Goal: Task Accomplishment & Management: Complete application form

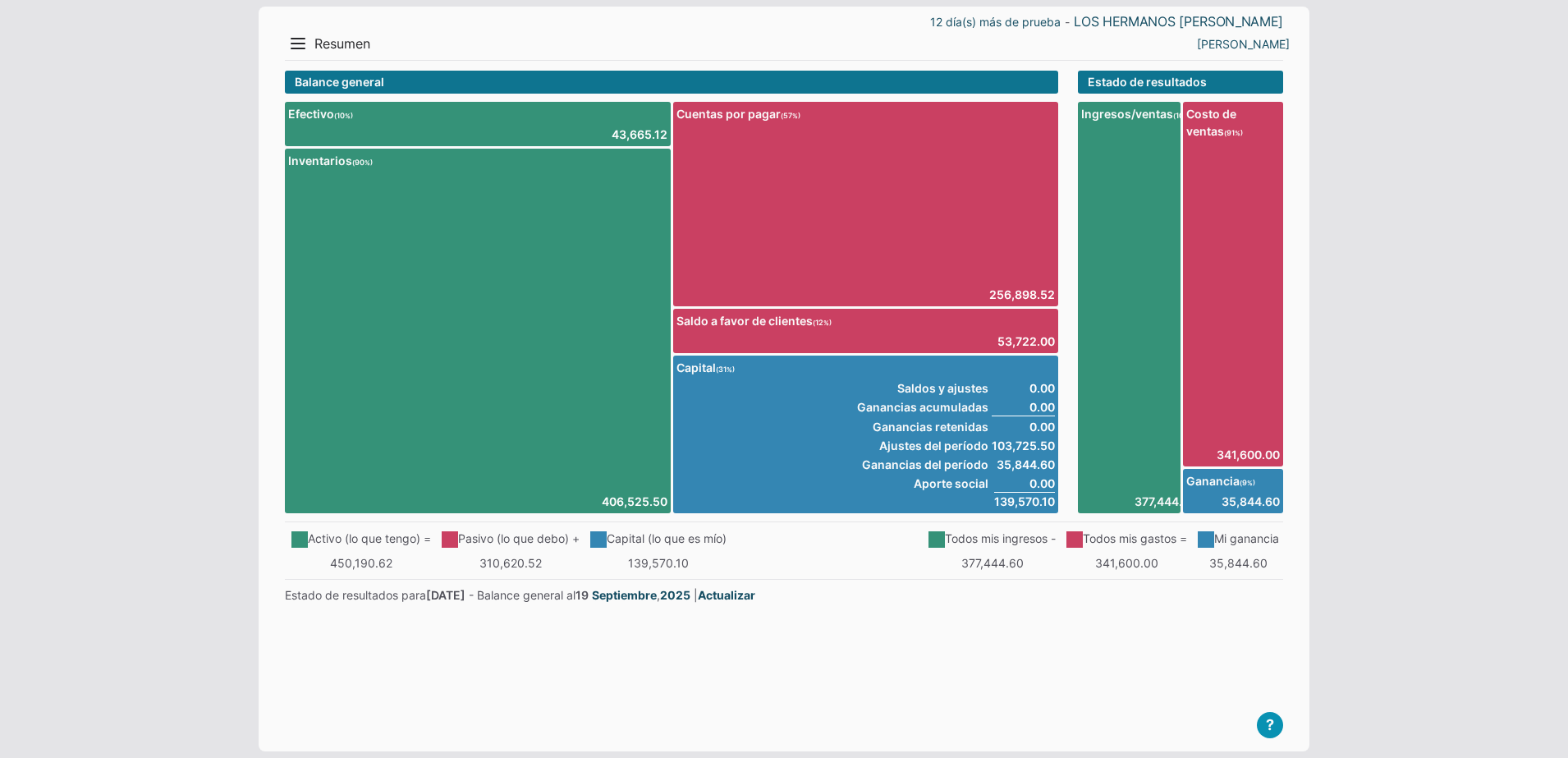
click at [300, 28] on div "12 día(s) más de prueba - LOS HERMANOS MACIAS" at bounding box center [784, 22] width 999 height 17
click at [296, 35] on button "Menu" at bounding box center [298, 43] width 26 height 26
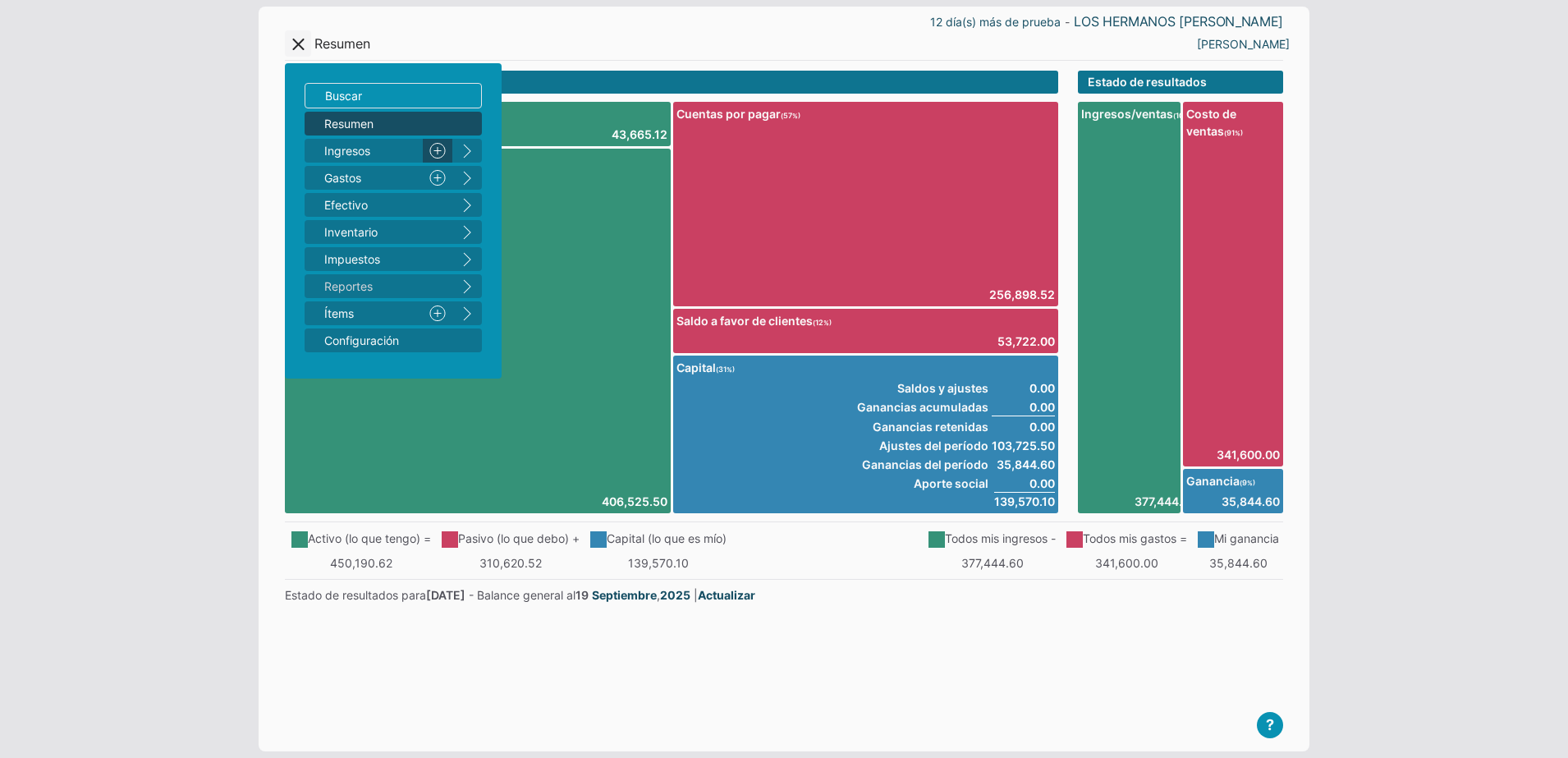
click at [442, 147] on link "Nuevo" at bounding box center [437, 151] width 29 height 24
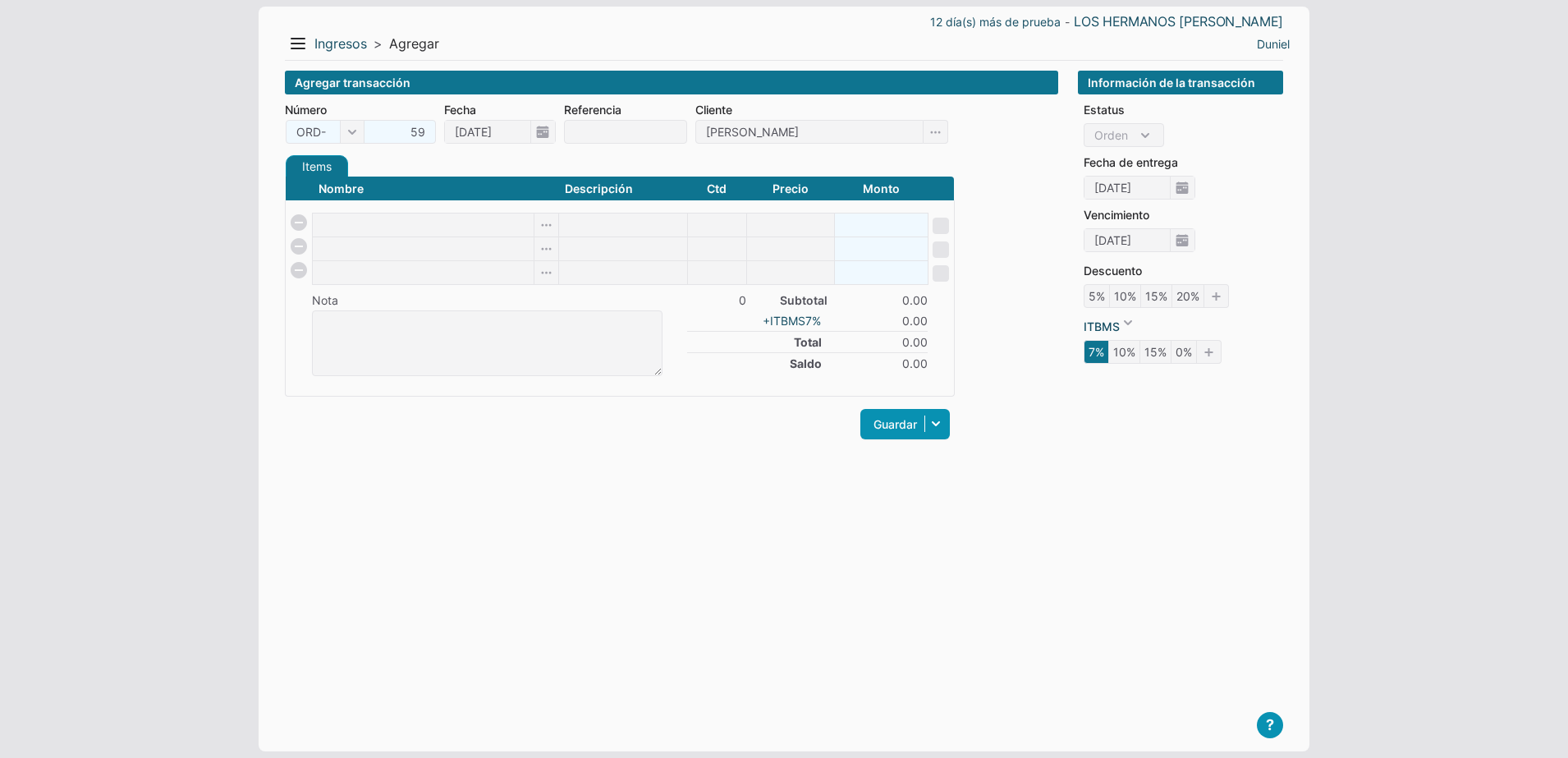
type input "[PERSON_NAME]"
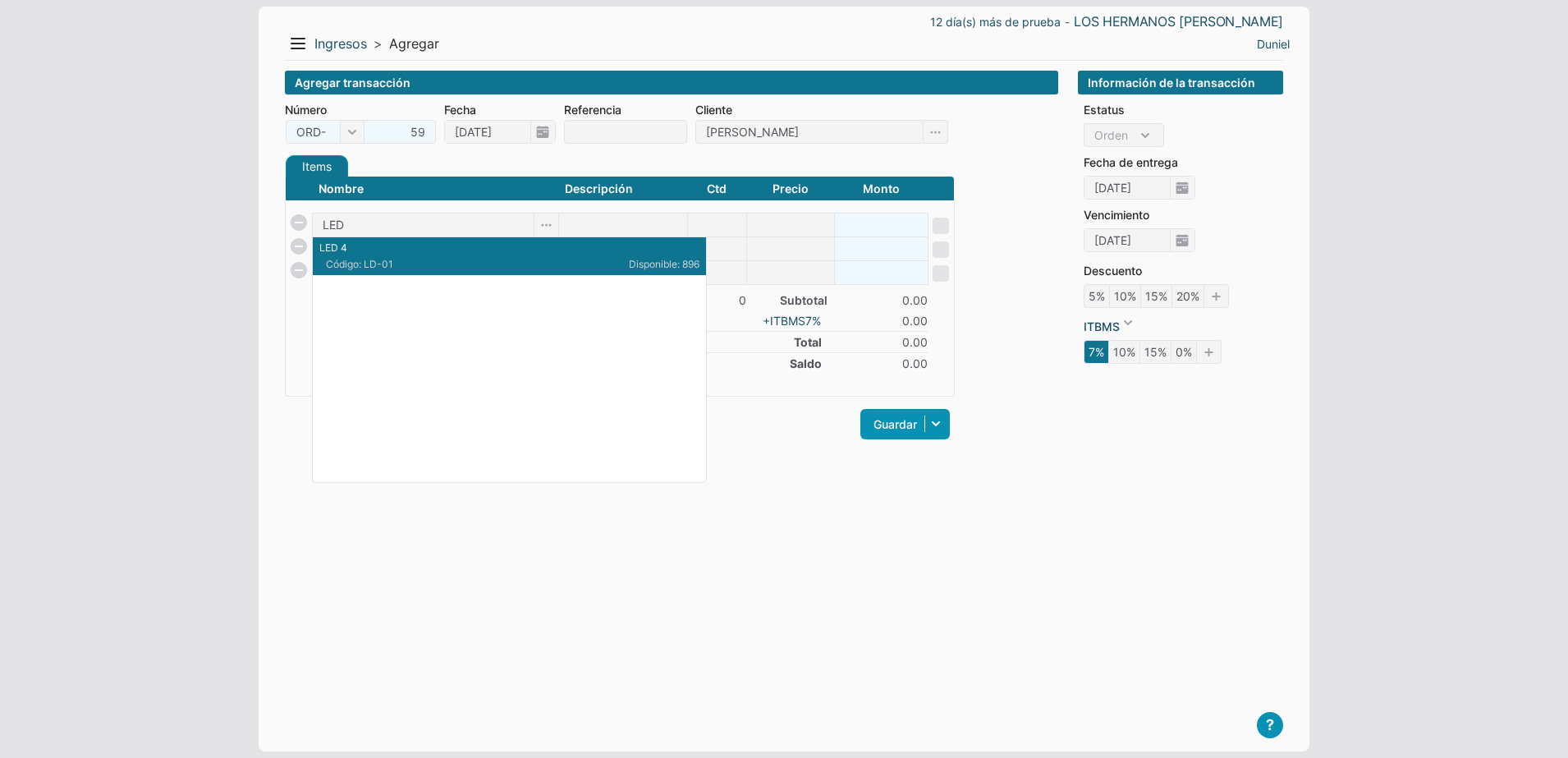
click at [427, 255] on p "LED 4" at bounding box center [510, 248] width 380 height 15
type input "LED 4"
type input "1"
type input "8.8"
type input "8.80"
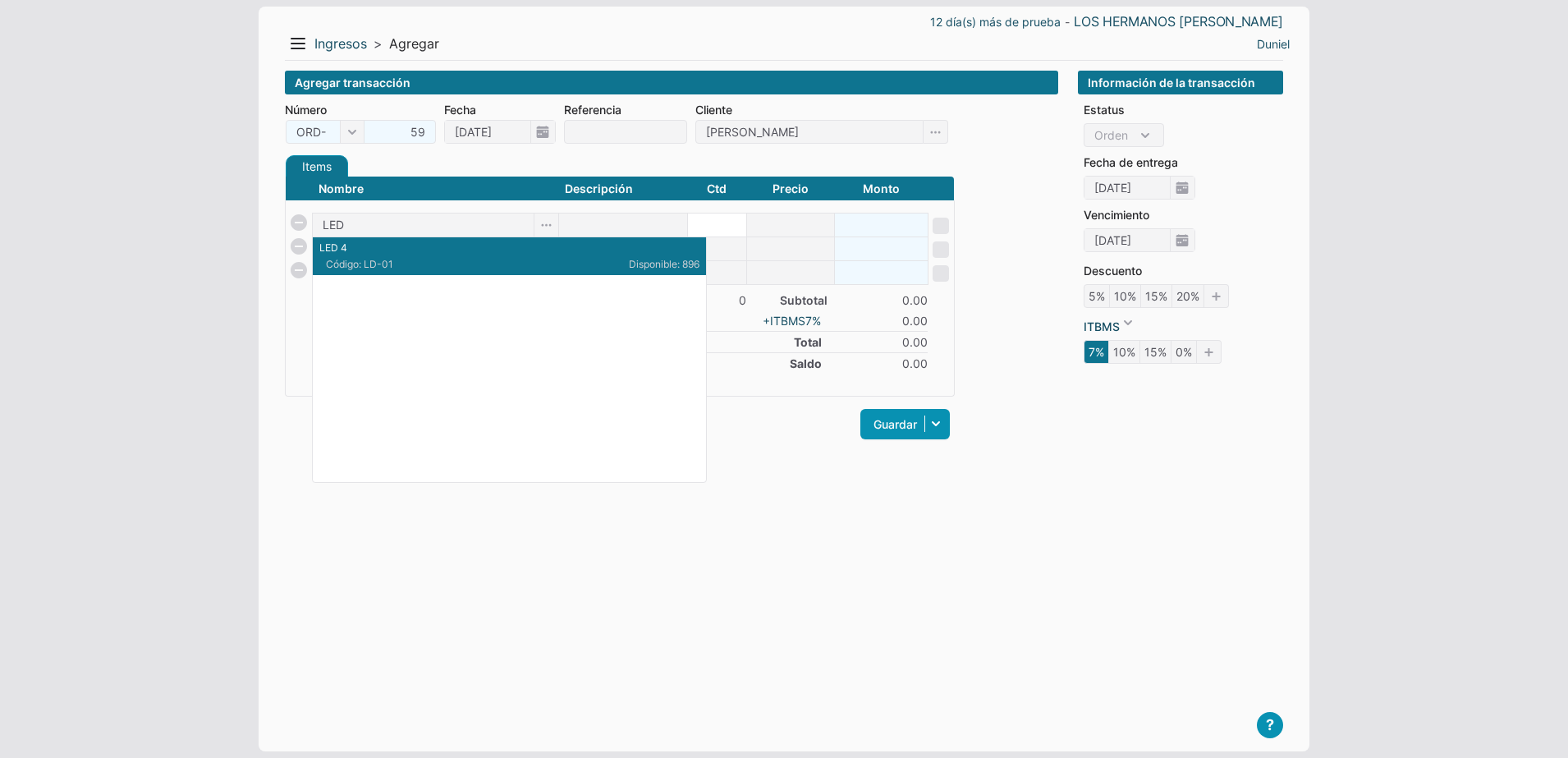
checkbox input "false"
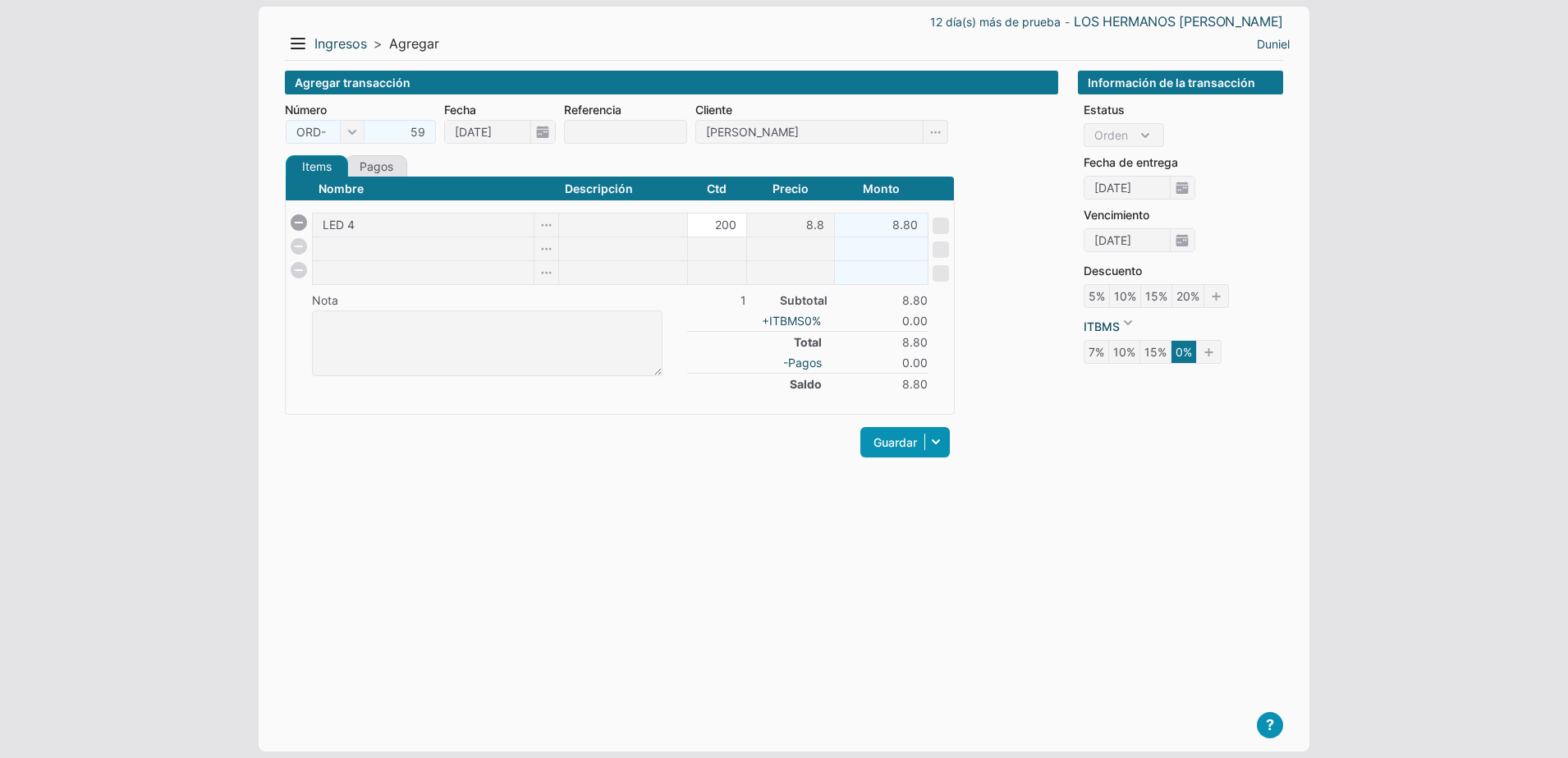
type input "200"
type input "1760.00"
click at [782, 218] on input "8.8" at bounding box center [790, 225] width 87 height 23
type input "7.68"
type input "1536.00"
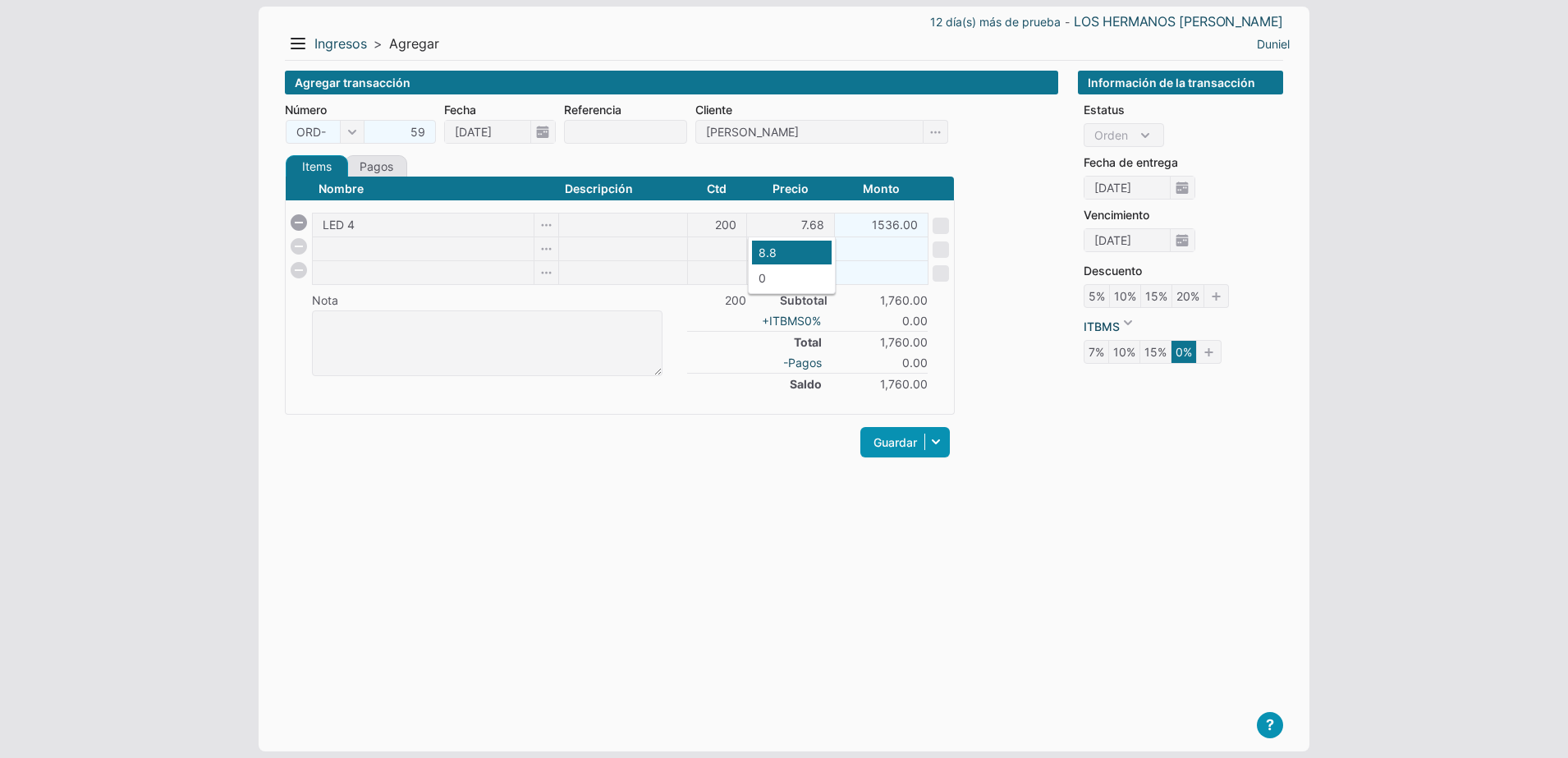
click at [633, 542] on div "Agregar transacción Número ORD- 59 ORD- FCT- Fecha 19/09/2025 Referencia Client…" at bounding box center [671, 398] width 773 height 655
click at [884, 435] on link "Guardar" at bounding box center [905, 442] width 89 height 30
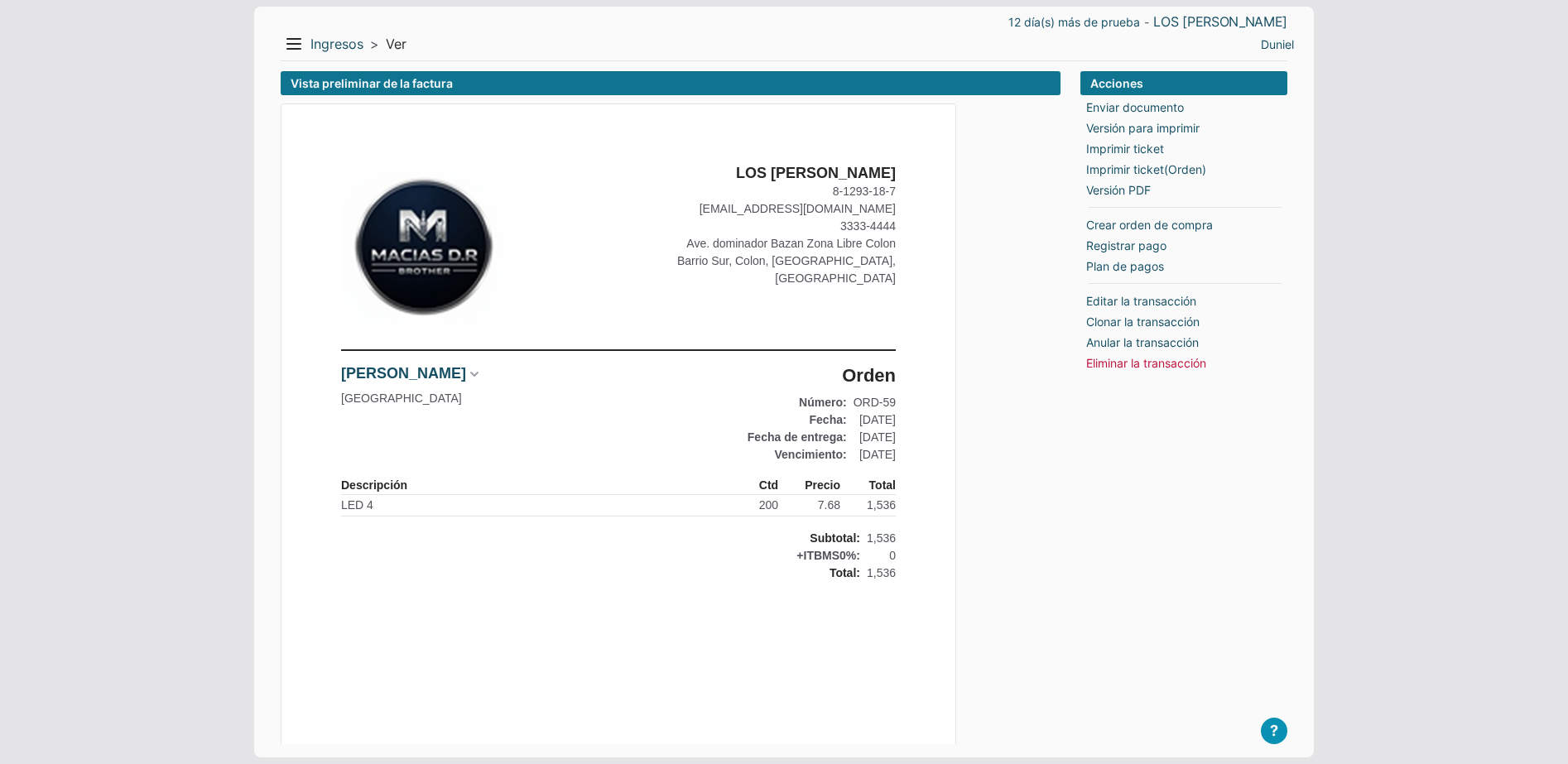
click at [227, 379] on body "12 día(s) más de prueba - LOS [PERSON_NAME] Menu Resumen Ingresos 1 Nuevo right…" at bounding box center [784, 545] width 1568 height 1090
click at [350, 49] on link "Ingresos" at bounding box center [337, 44] width 53 height 17
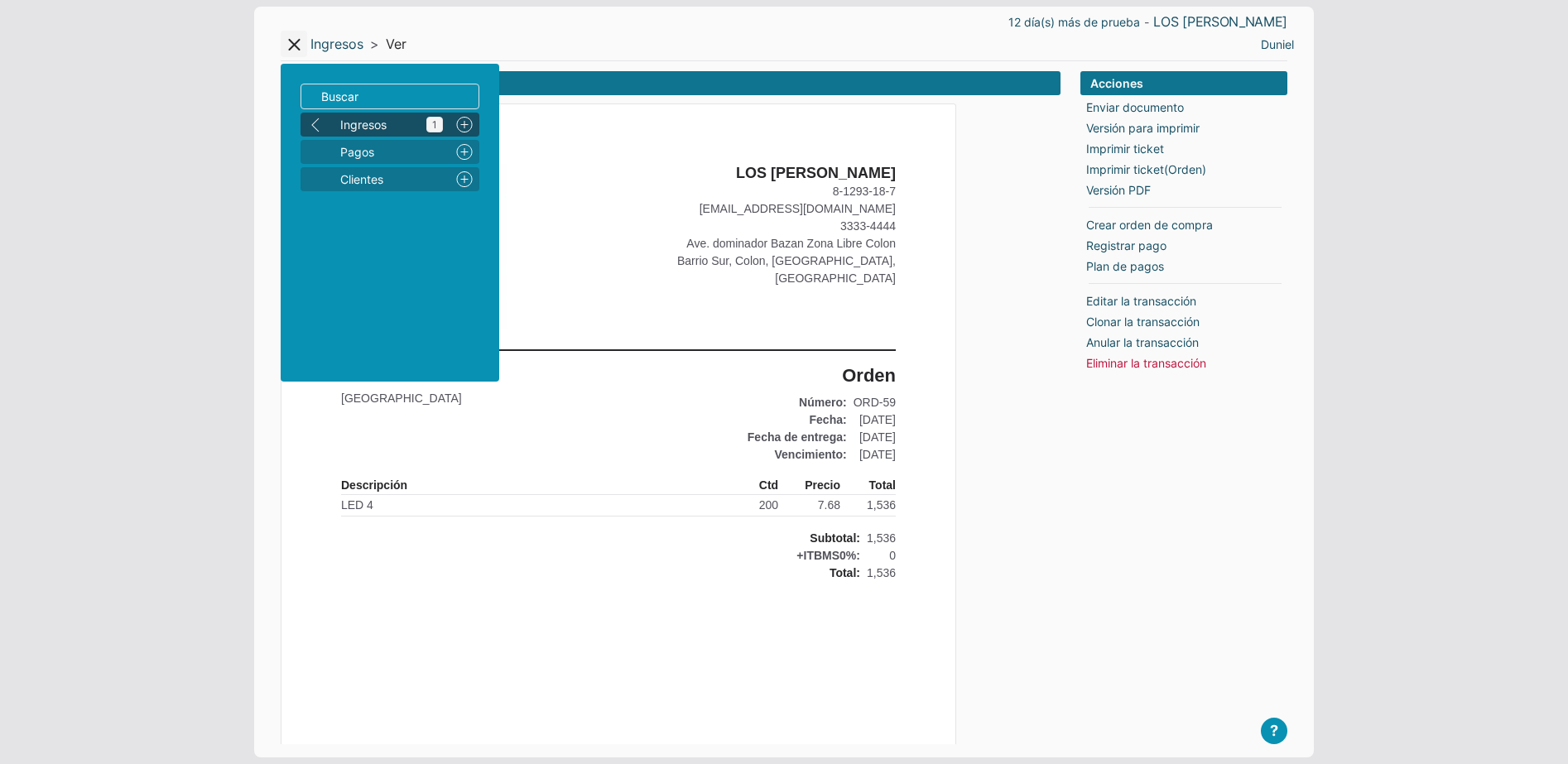
click at [353, 131] on span "Ingresos 1" at bounding box center [391, 125] width 103 height 17
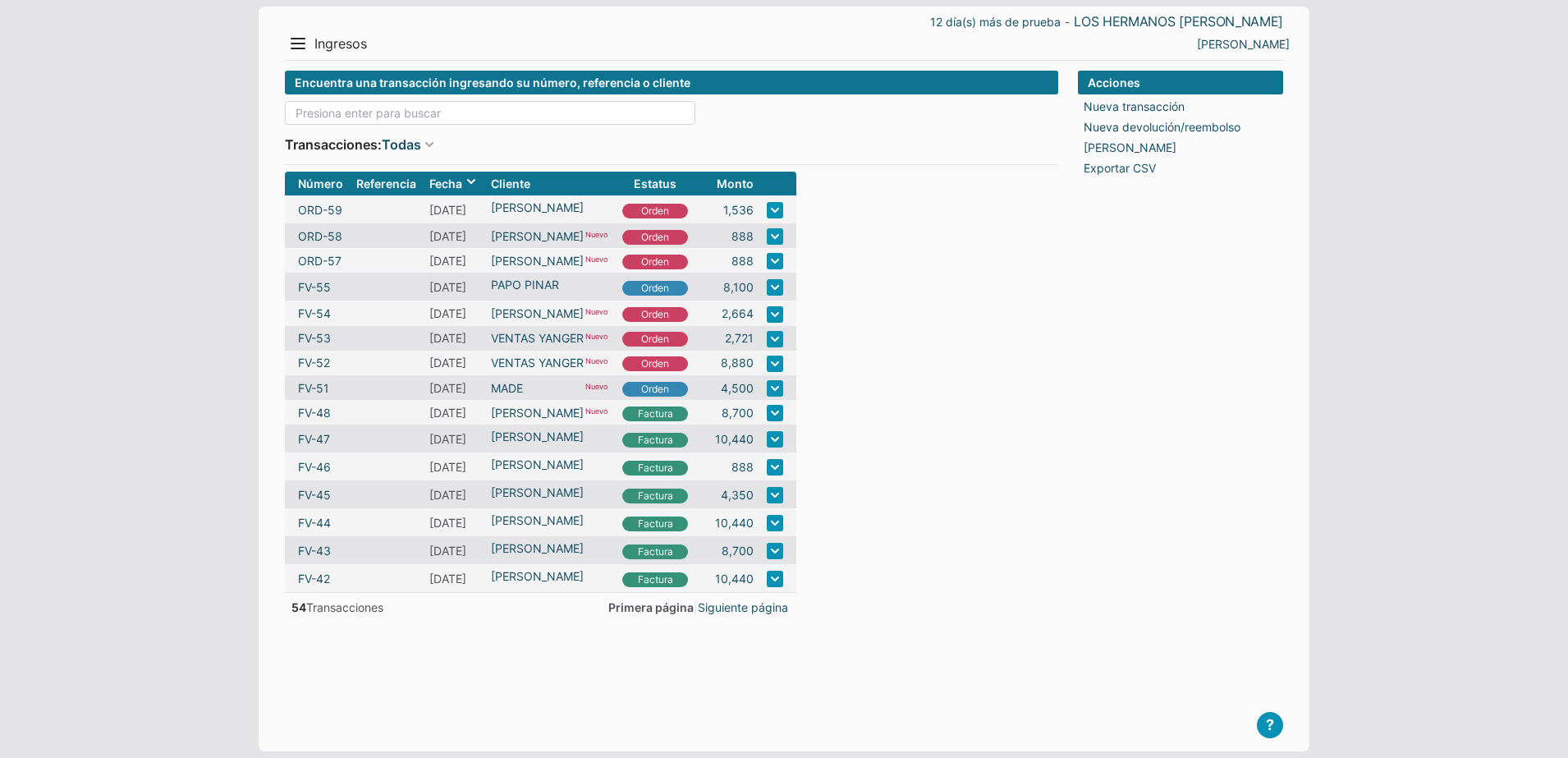
click at [350, 107] on input at bounding box center [490, 113] width 411 height 24
click at [318, 114] on input at bounding box center [490, 113] width 411 height 24
click at [305, 59] on header "12 día(s) más de prueba - LOS [PERSON_NAME] Menu Resumen Ingresos 1 Nuevo right…" at bounding box center [784, 34] width 999 height 54
click at [304, 50] on button "Menu" at bounding box center [298, 43] width 26 height 26
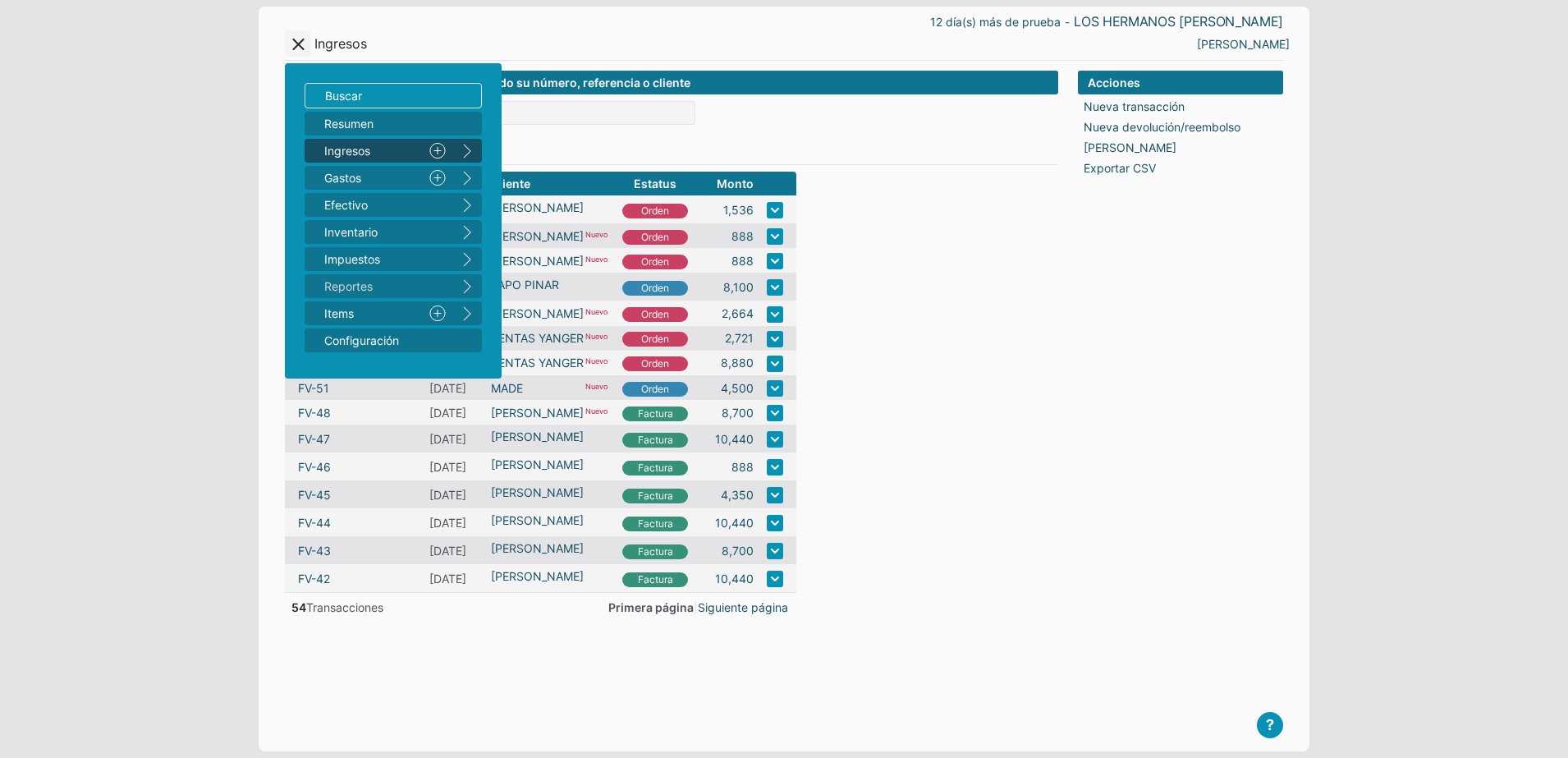
click at [437, 142] on link "Nuevo" at bounding box center [437, 151] width 29 height 24
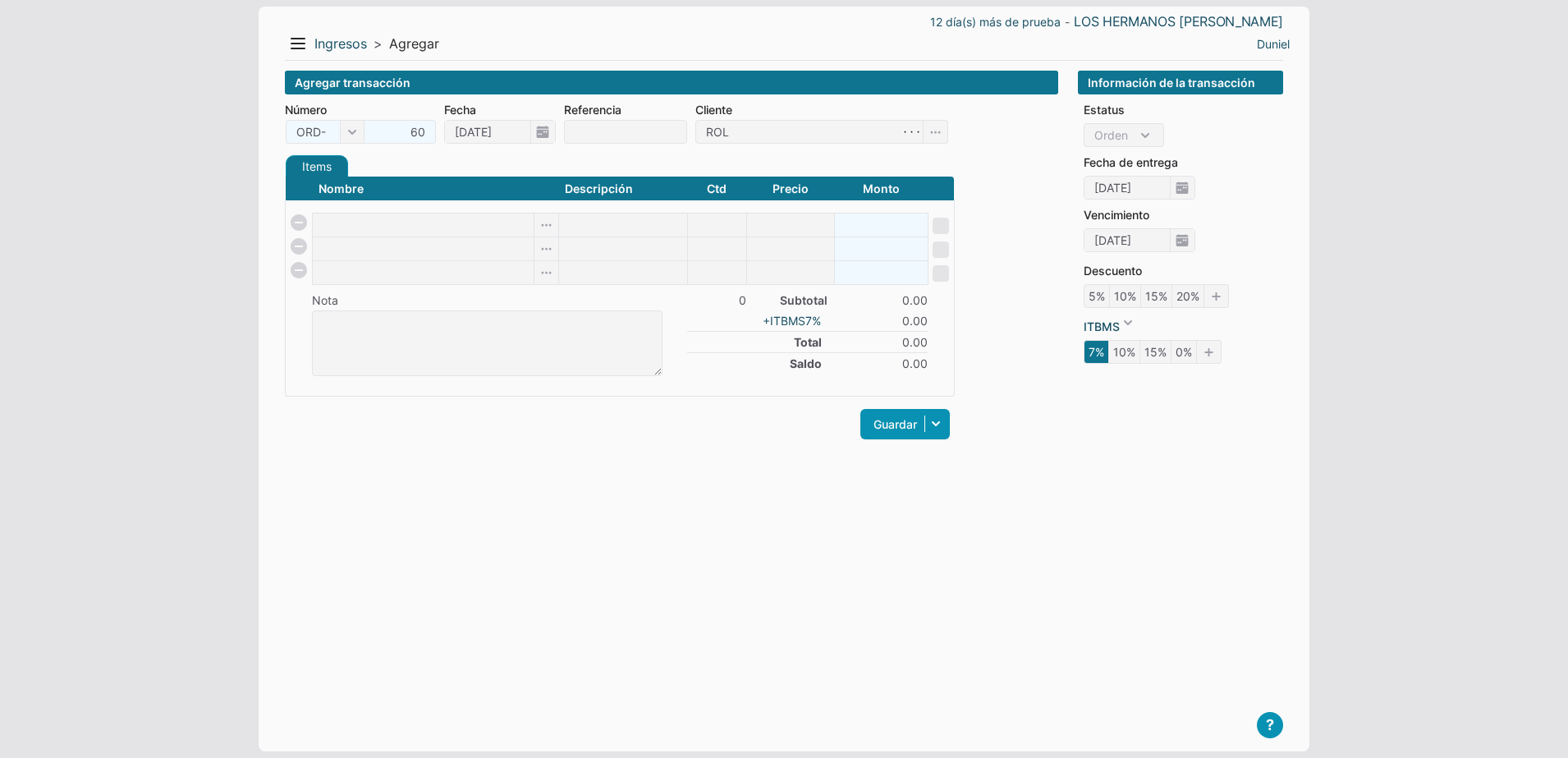
type input "[PERSON_NAME]"
type input "2"
checkbox input "false"
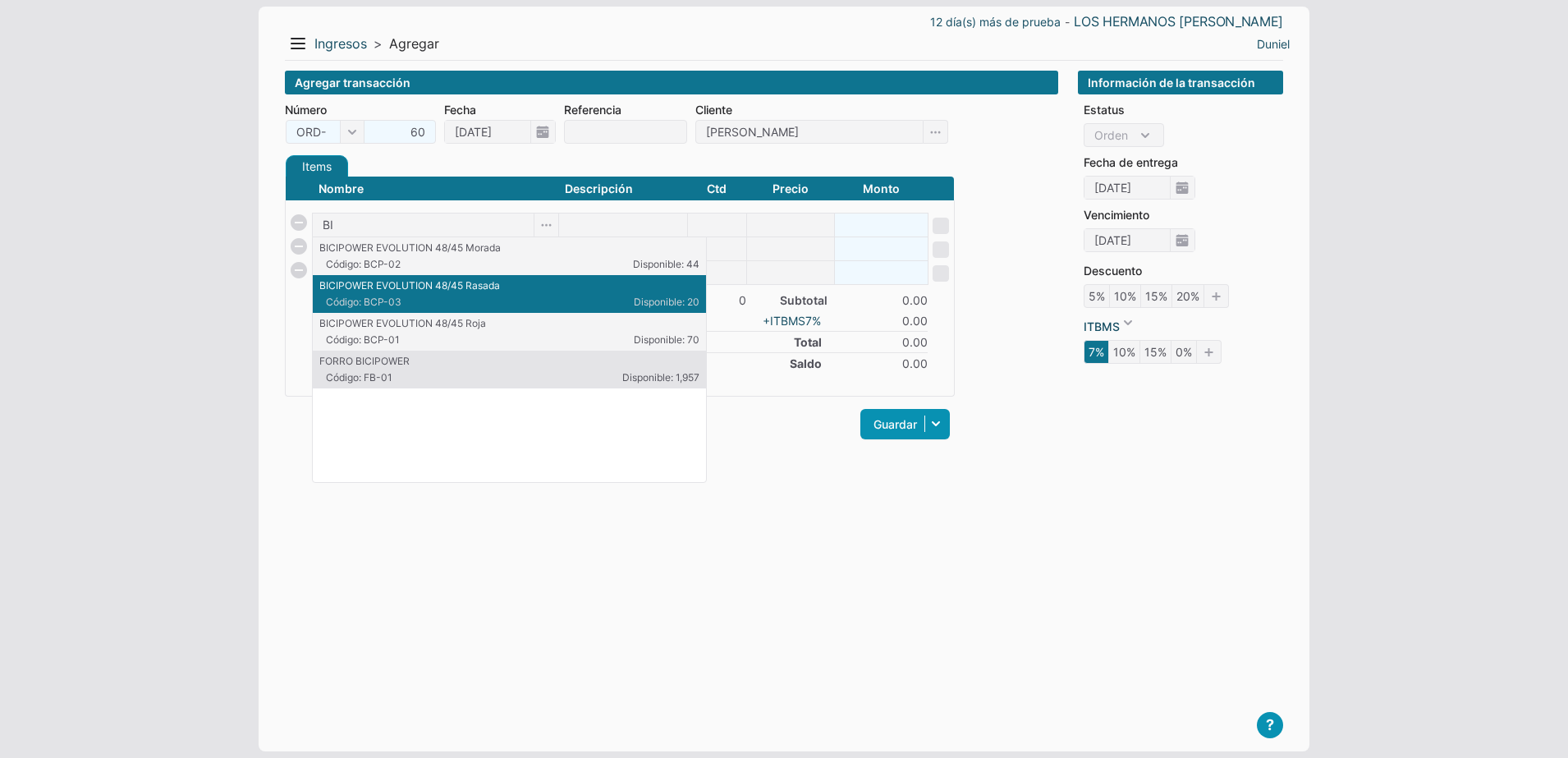
click at [472, 297] on span "Código: BCP-03" at bounding box center [417, 302] width 184 height 15
type input "BICIPOWER EVOLUTION 48/45 Rasada"
type input "1"
type input "1150"
type input "1150.00"
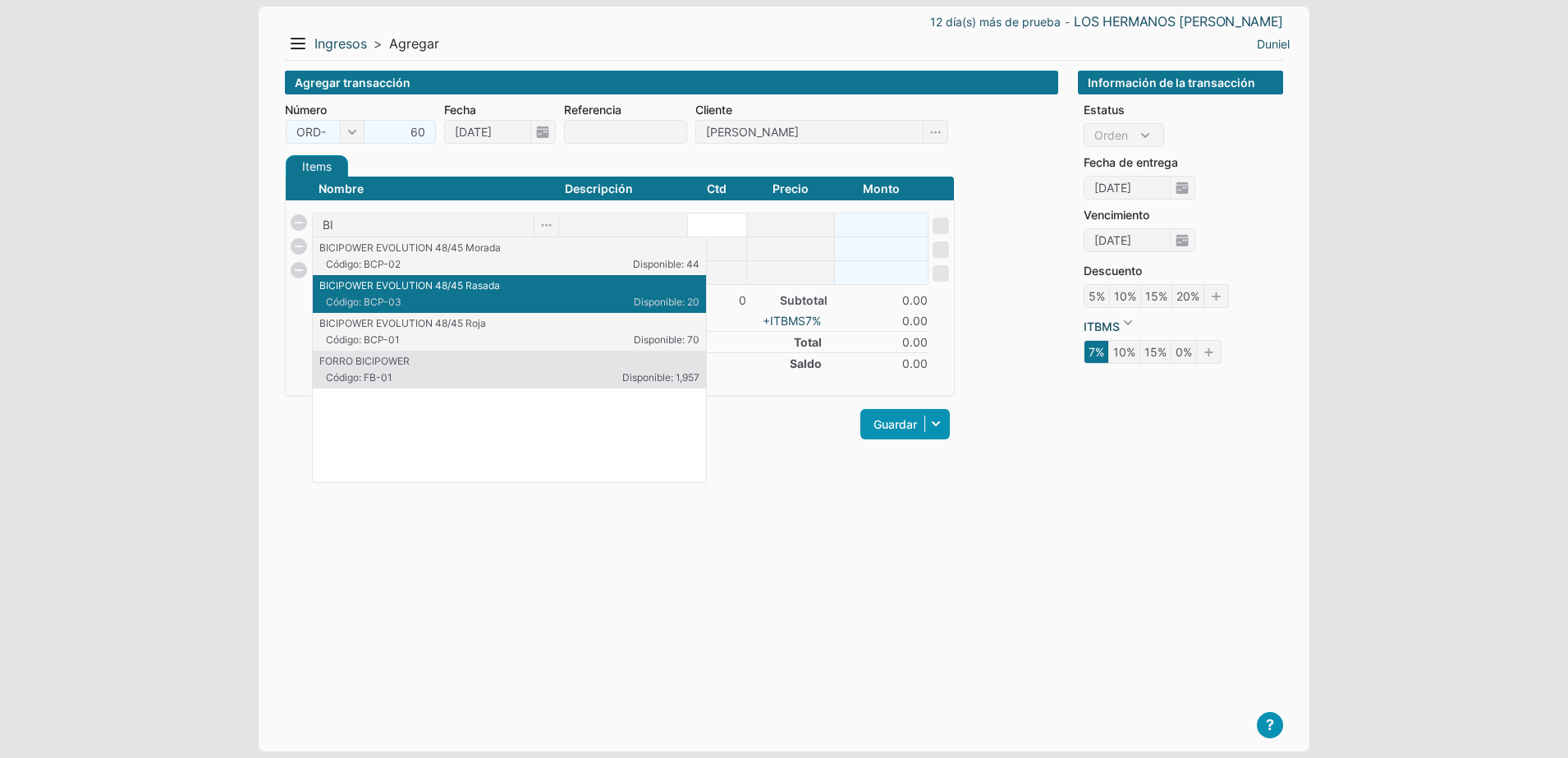
checkbox input "false"
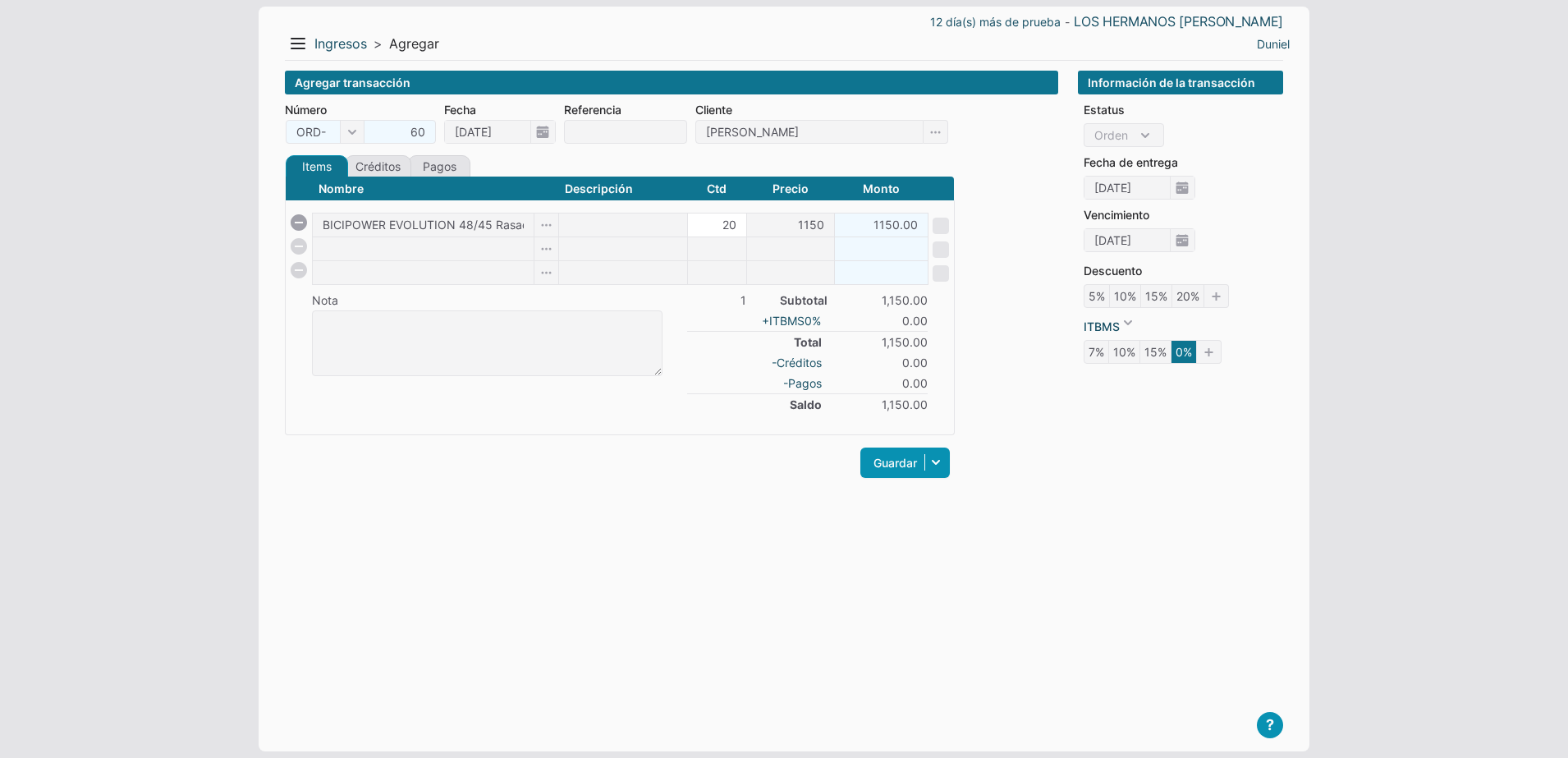
type input "20"
type input "23000.00"
click at [431, 257] on input at bounding box center [423, 248] width 220 height 23
click at [815, 228] on input "1150" at bounding box center [790, 225] width 87 height 23
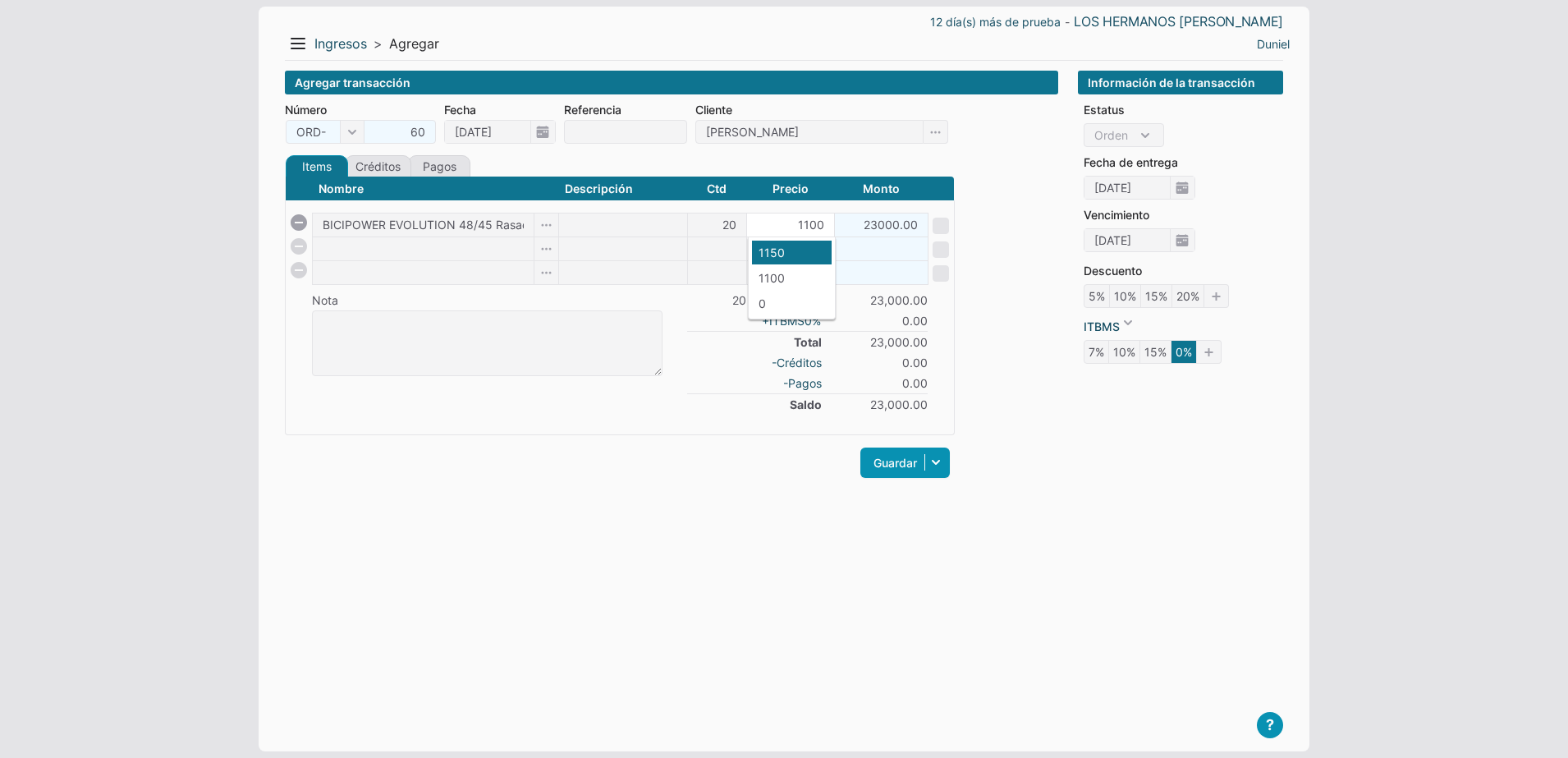
type input "1100"
type input "22000.00"
click at [543, 536] on div "Agregar transacción Número ORD- 60 ORD- FCT- Fecha 19/09/2025 Referencia Client…" at bounding box center [671, 398] width 773 height 655
click at [458, 254] on input at bounding box center [423, 248] width 220 height 23
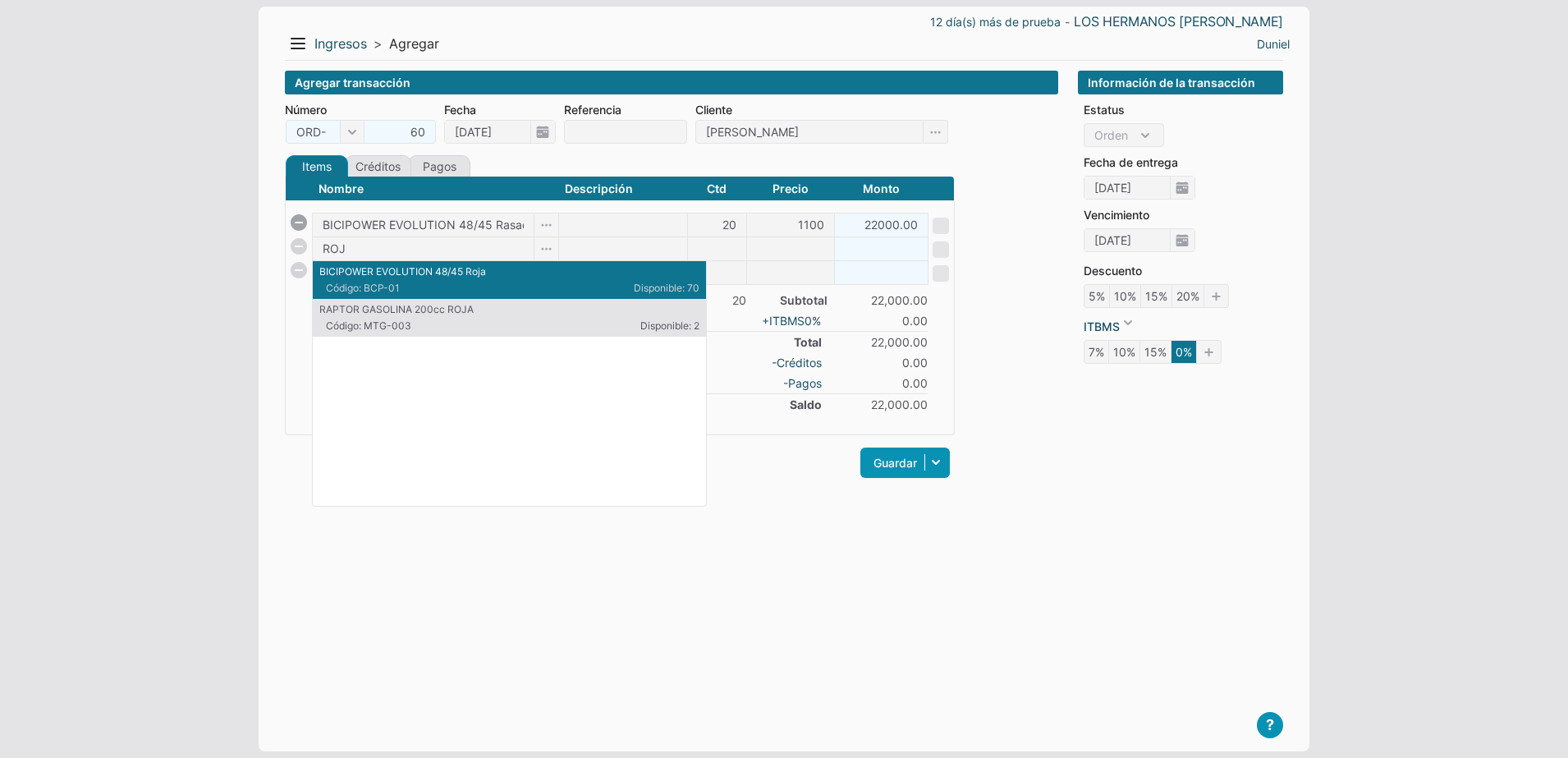
click at [486, 281] on span "Código: BCP-01" at bounding box center [417, 289] width 184 height 15
type input "BICIPOWER EVOLUTION 48/45 Roja"
type input "1"
type input "1150"
type input "1150.00"
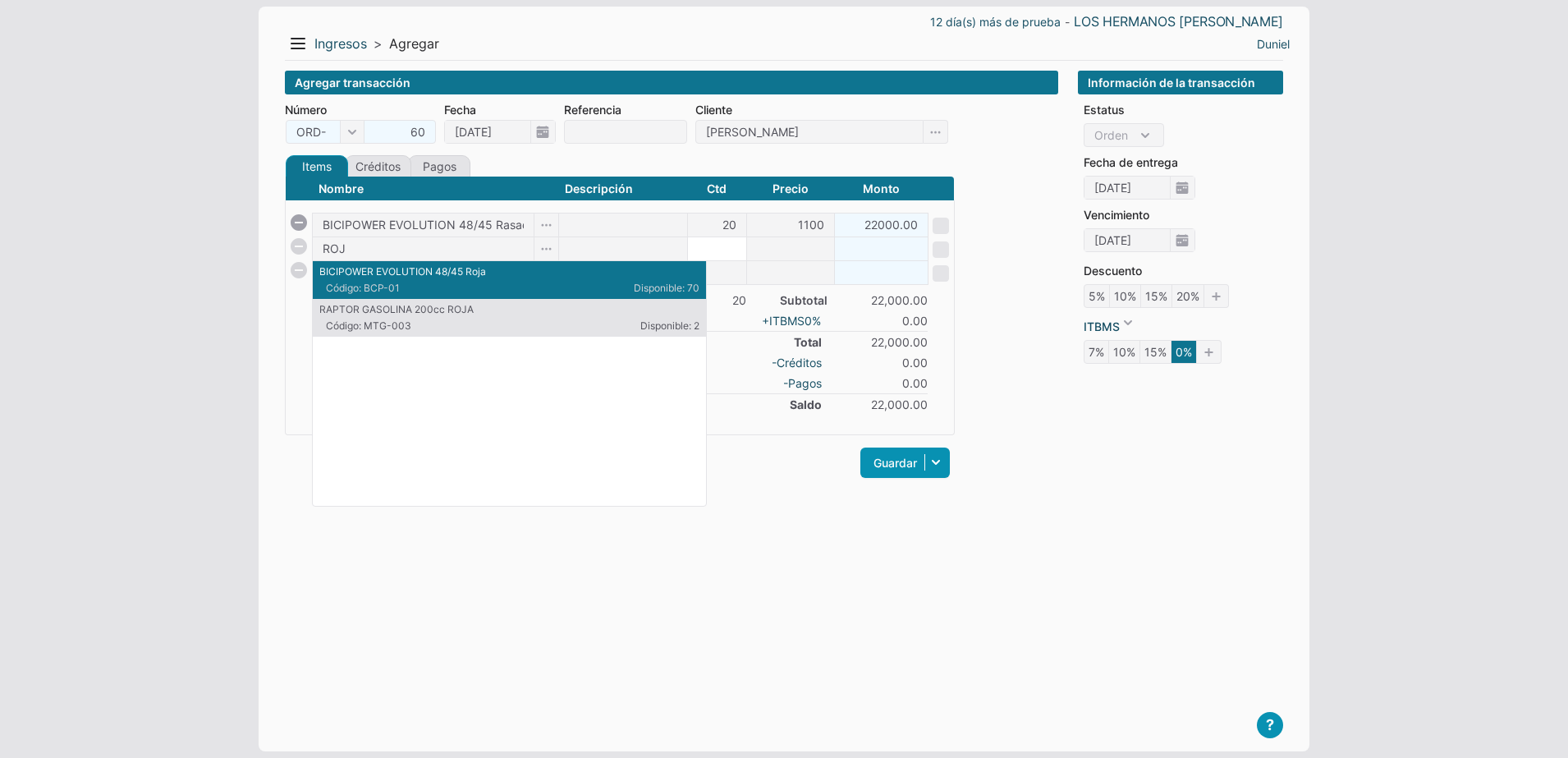
checkbox input "false"
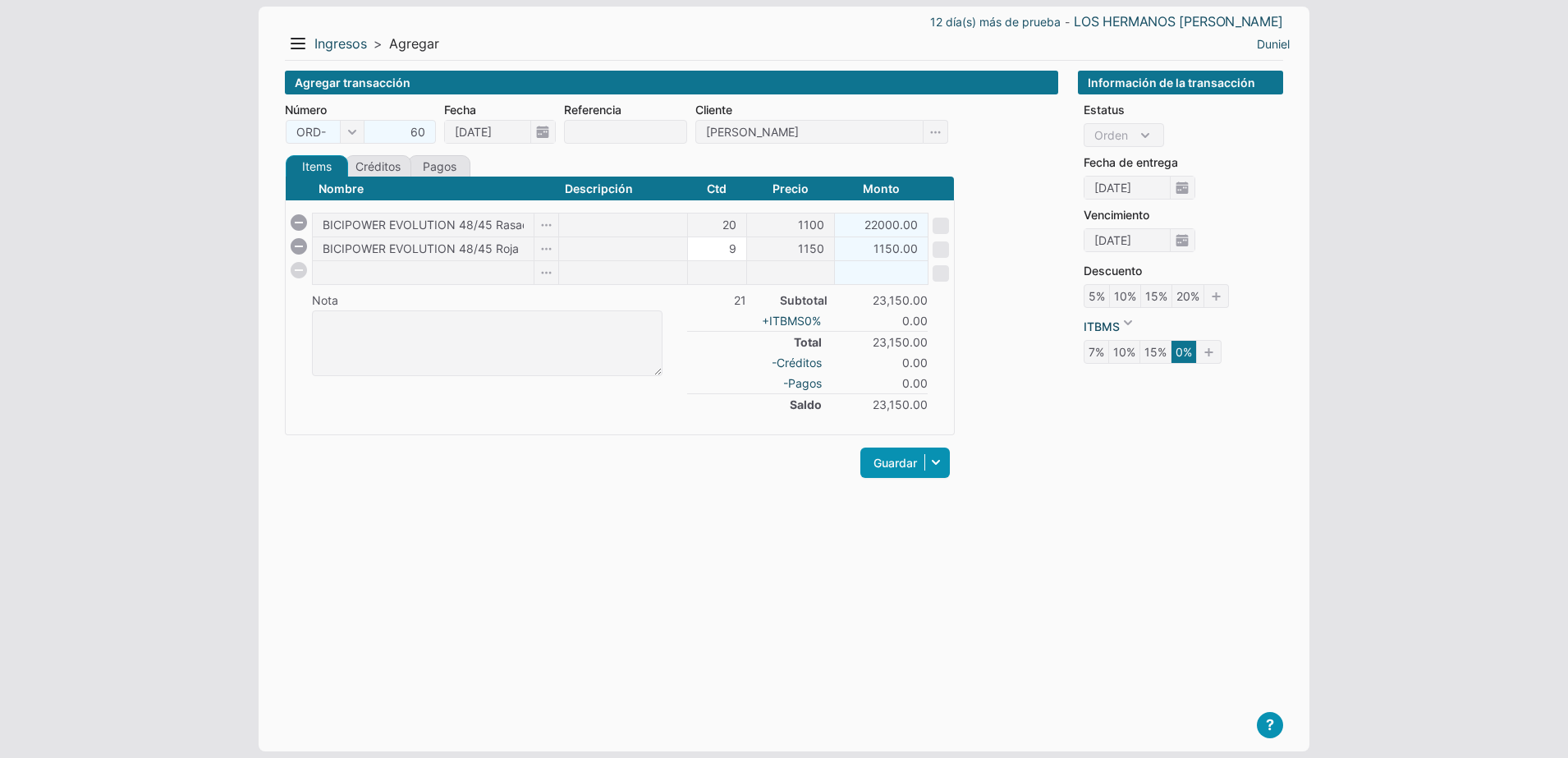
type input "9"
type input "10350.00"
click at [797, 247] on input "1150" at bounding box center [790, 248] width 87 height 23
click at [771, 298] on li "1100" at bounding box center [792, 301] width 80 height 24
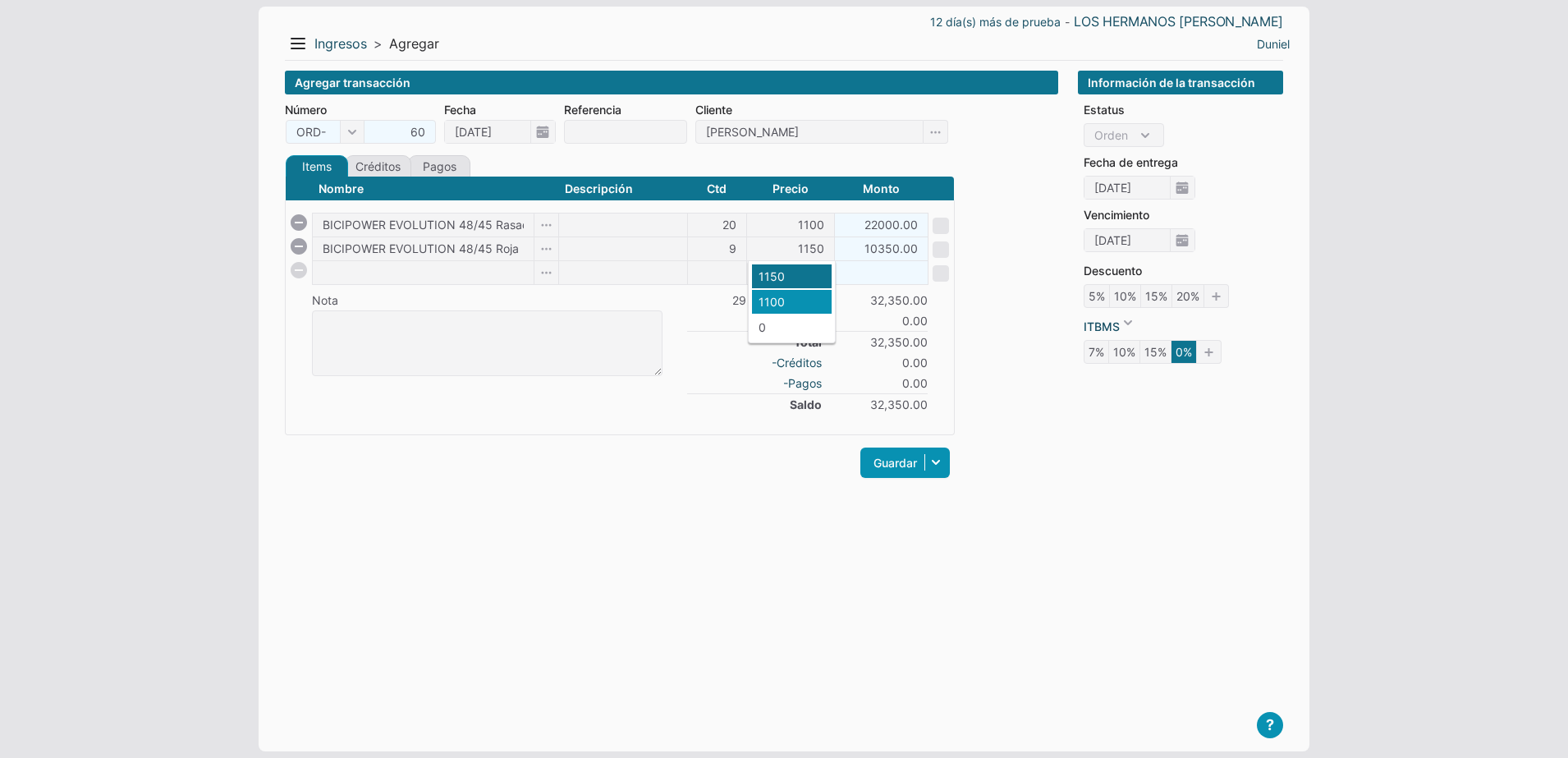
type input "1100"
type input "9900.00"
click at [643, 501] on div "Agregar transacción Número ORD- 60 ORD- FCT- Fecha 19/09/2025 Referencia Client…" at bounding box center [671, 398] width 773 height 655
click at [397, 167] on link "Créditos" at bounding box center [378, 166] width 66 height 22
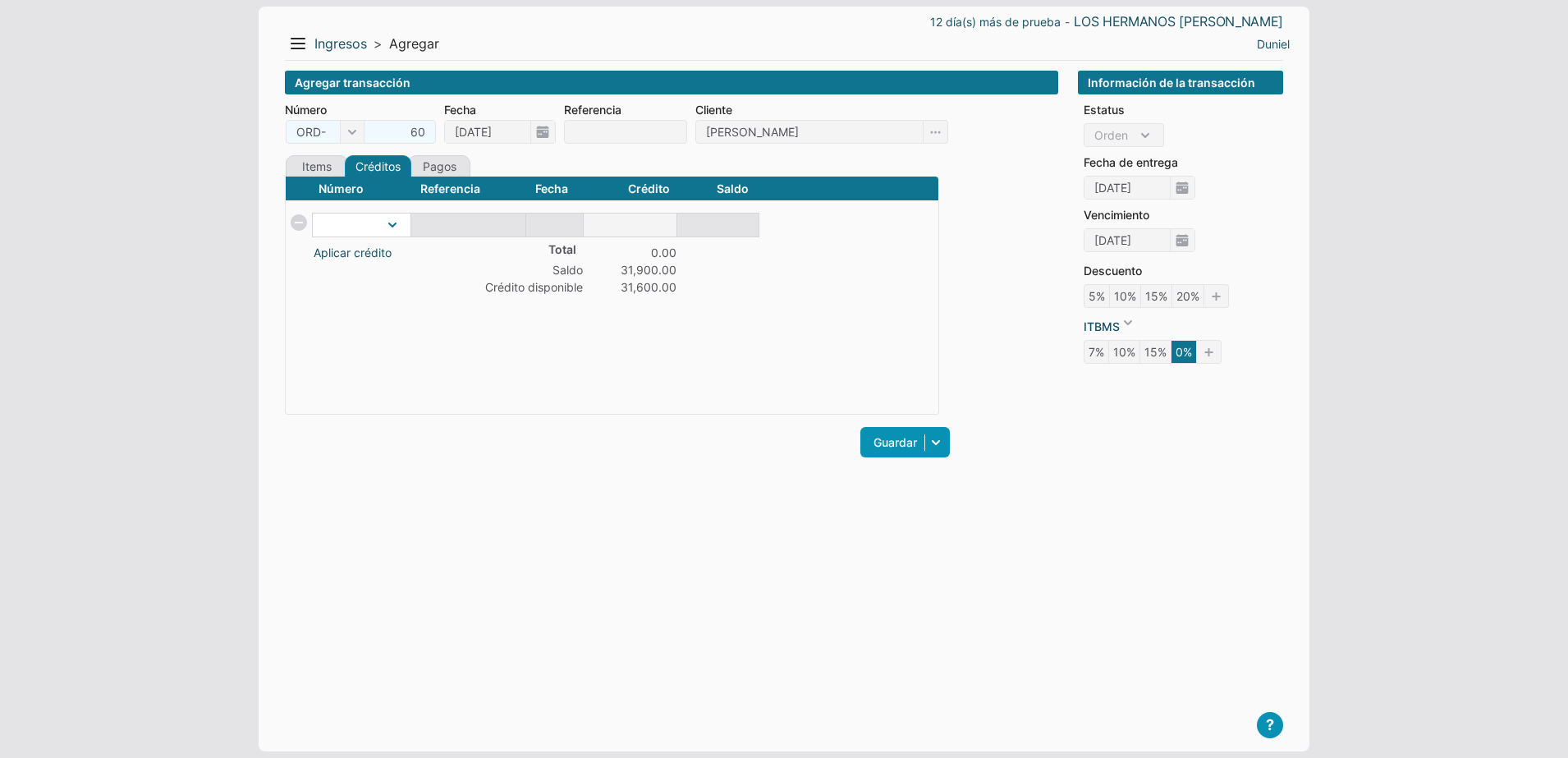
click at [401, 224] on select at bounding box center [362, 225] width 98 height 23
select select "62"
click at [313, 214] on select "IA-2" at bounding box center [362, 225] width 98 height 23
type input "31600"
click at [636, 447] on div "Guardar Guardar y ver documento Guardar y agregar nueva Guardar y continuar edi…" at bounding box center [620, 443] width 670 height 39
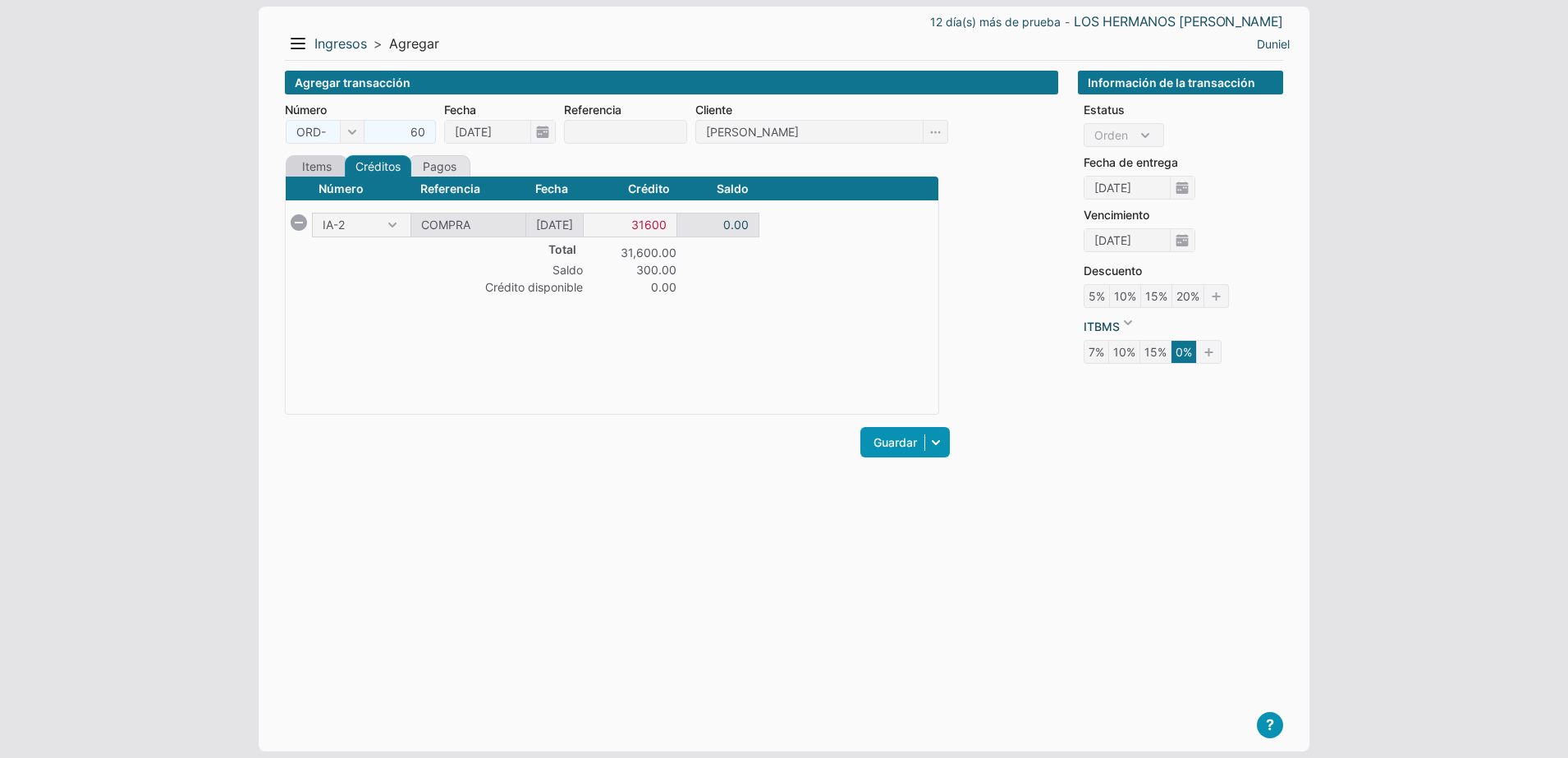
click at [324, 173] on link "Items" at bounding box center [317, 166] width 62 height 22
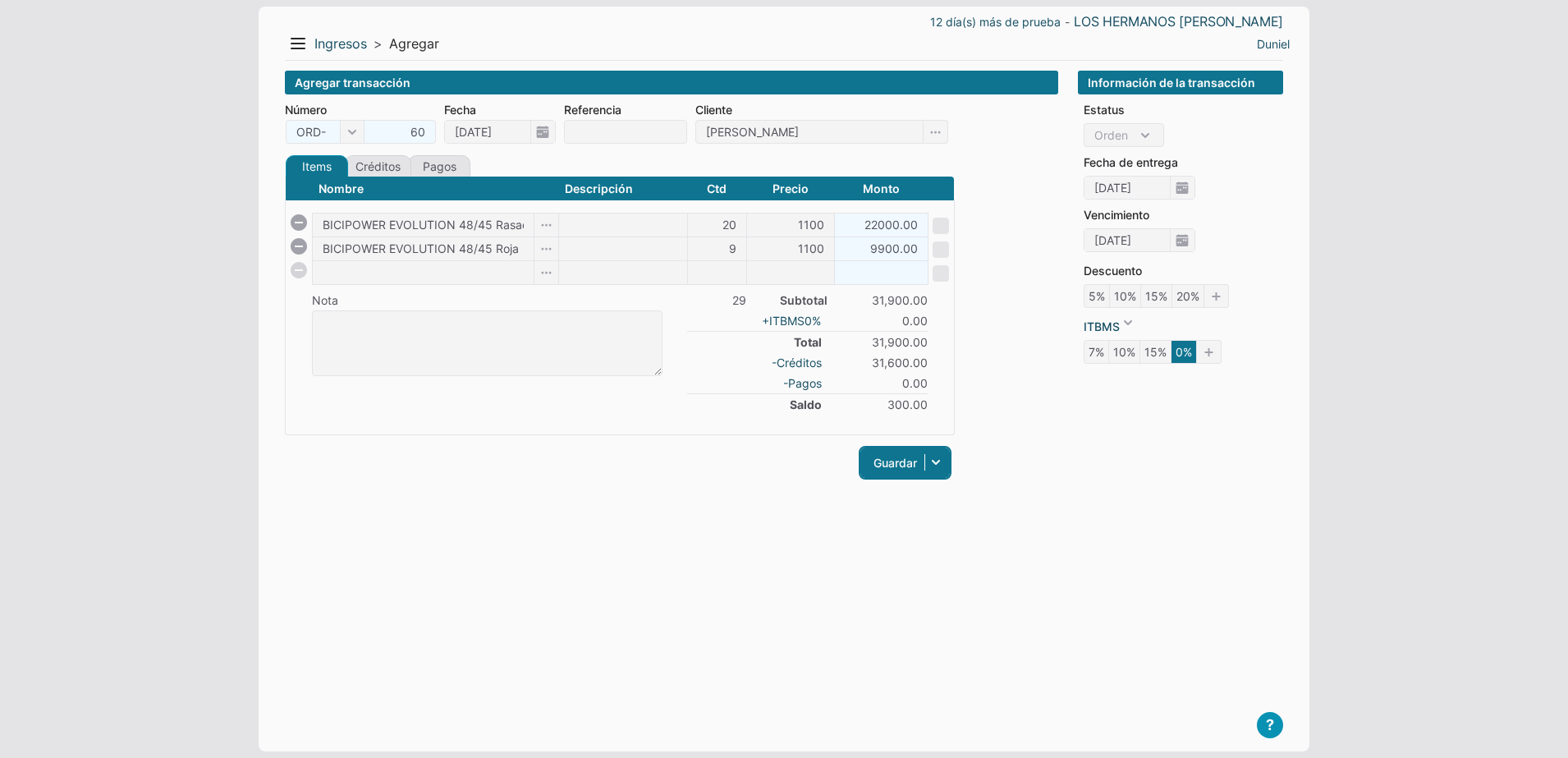
click at [876, 459] on link "Guardar" at bounding box center [905, 463] width 89 height 30
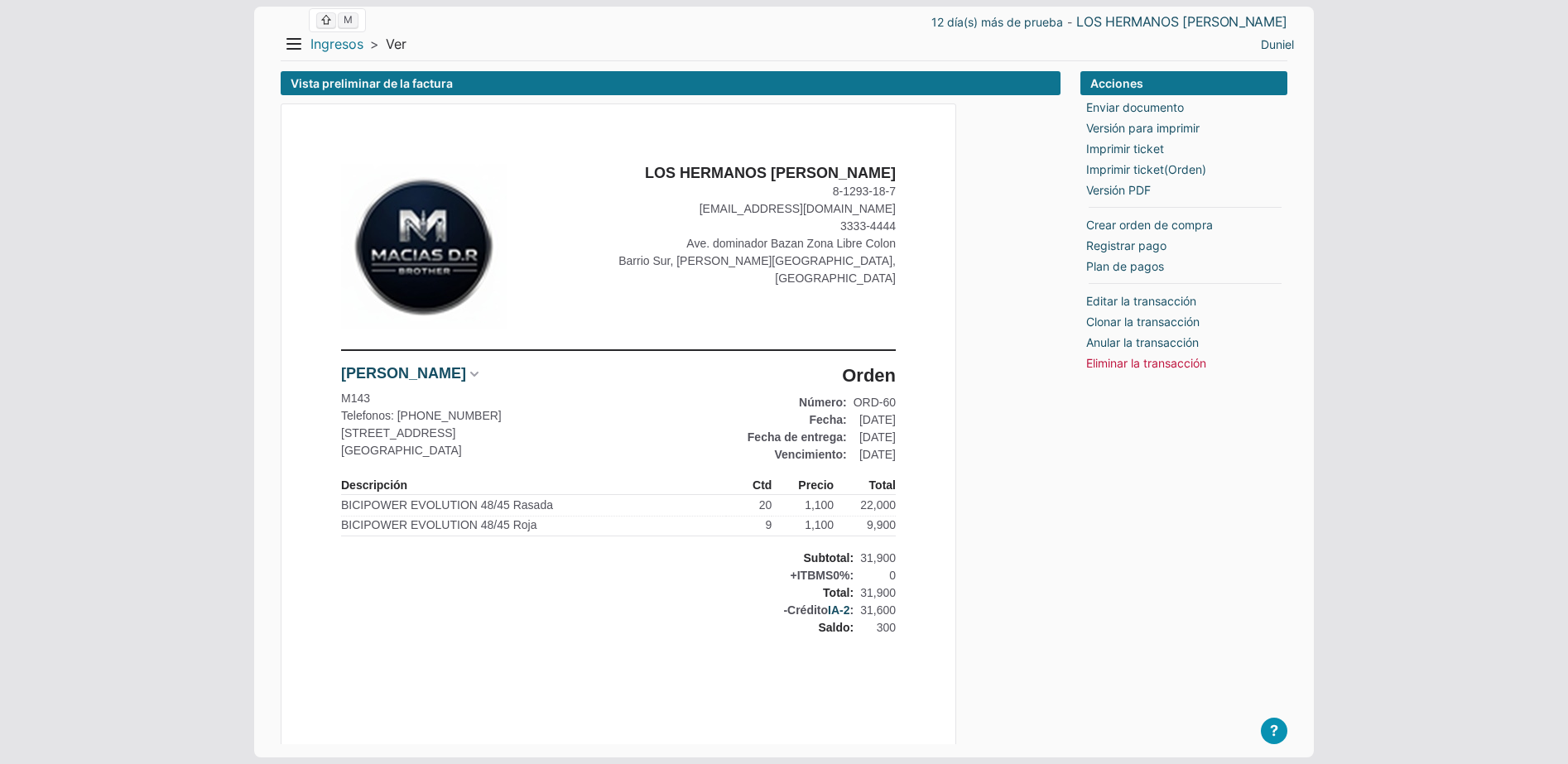
click at [345, 44] on link "Ingresos" at bounding box center [337, 44] width 53 height 17
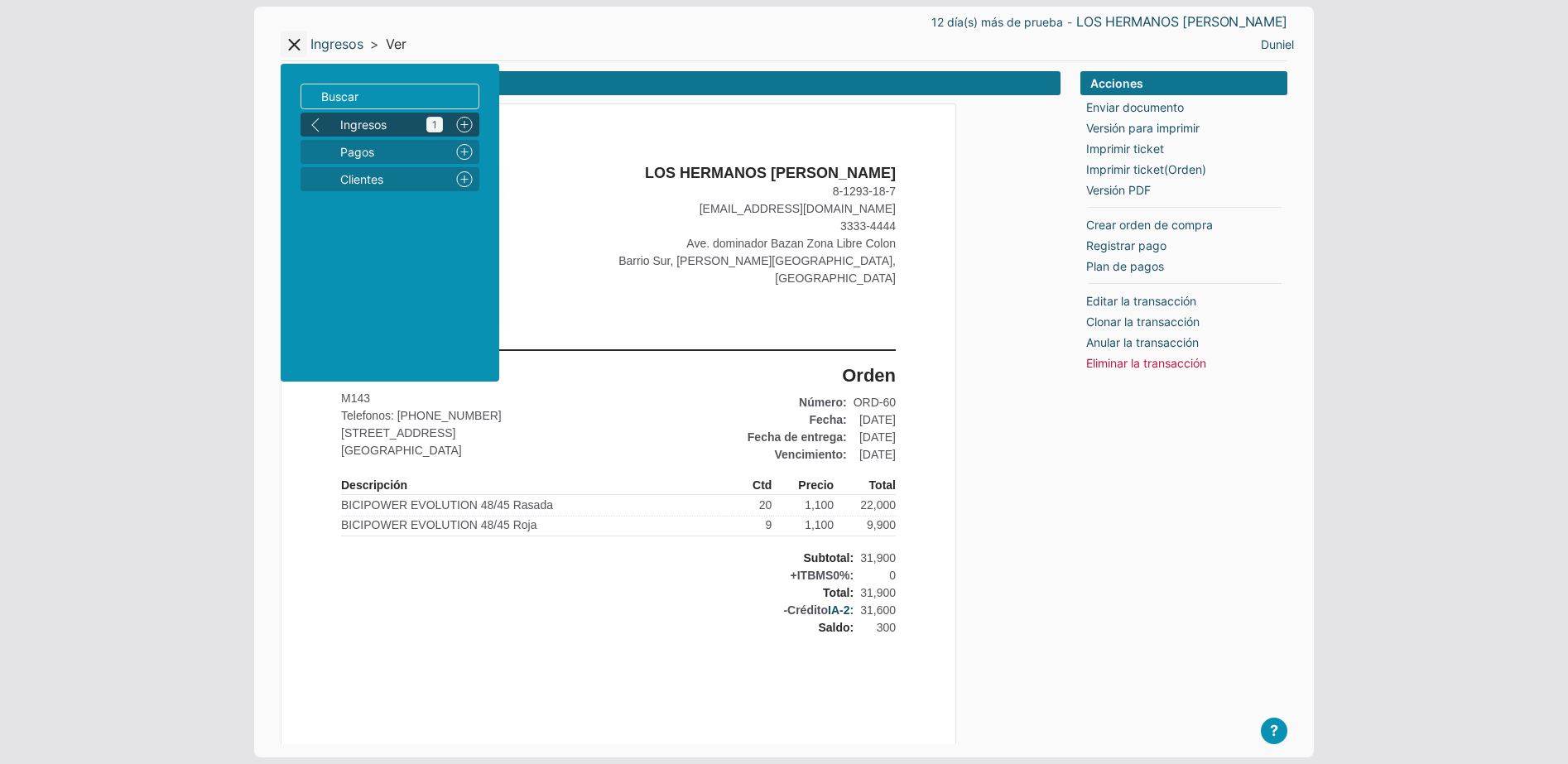
click at [384, 125] on span "Ingresos 1" at bounding box center [391, 125] width 103 height 17
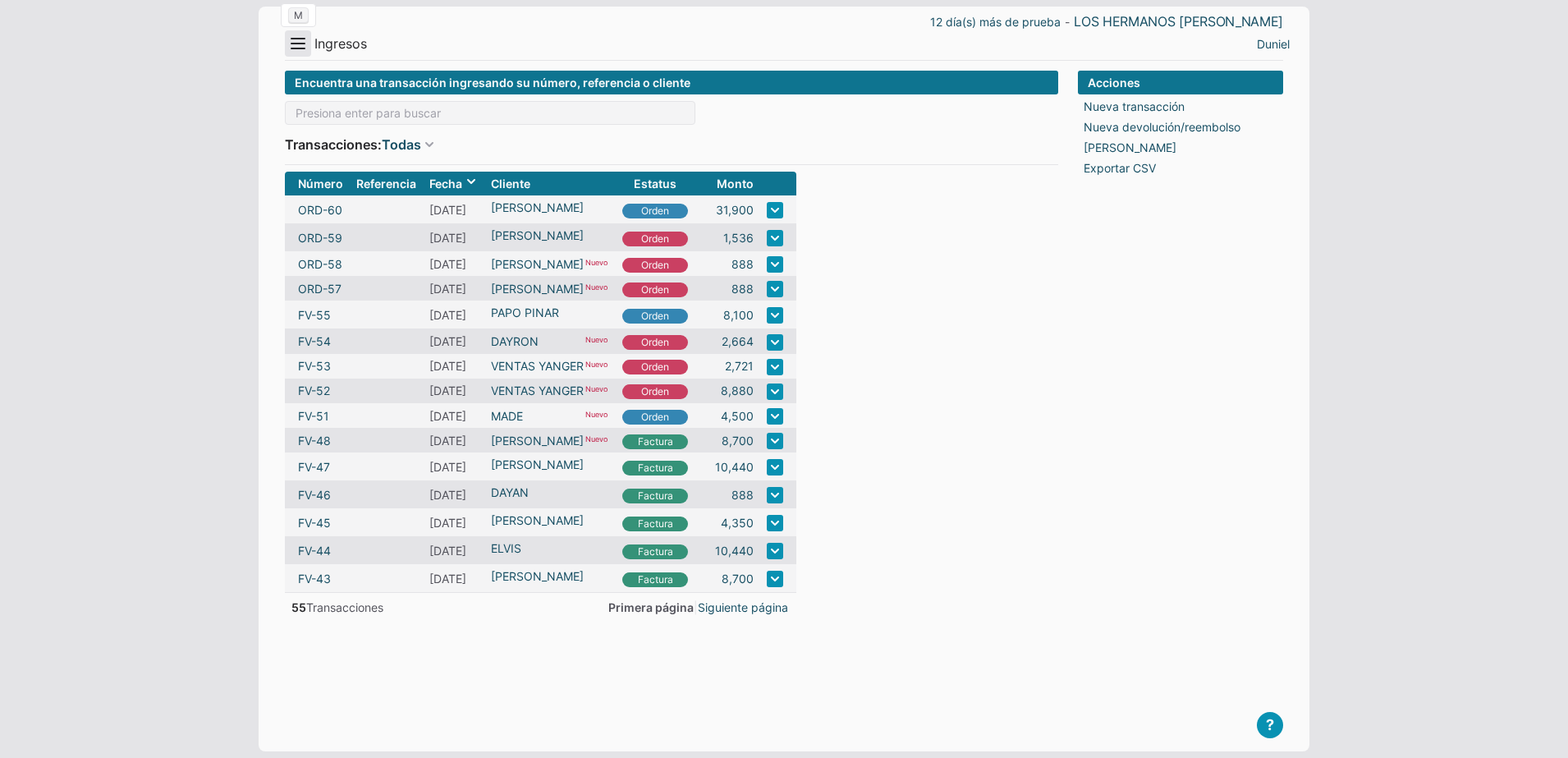
click at [310, 37] on button "Menu" at bounding box center [298, 43] width 26 height 26
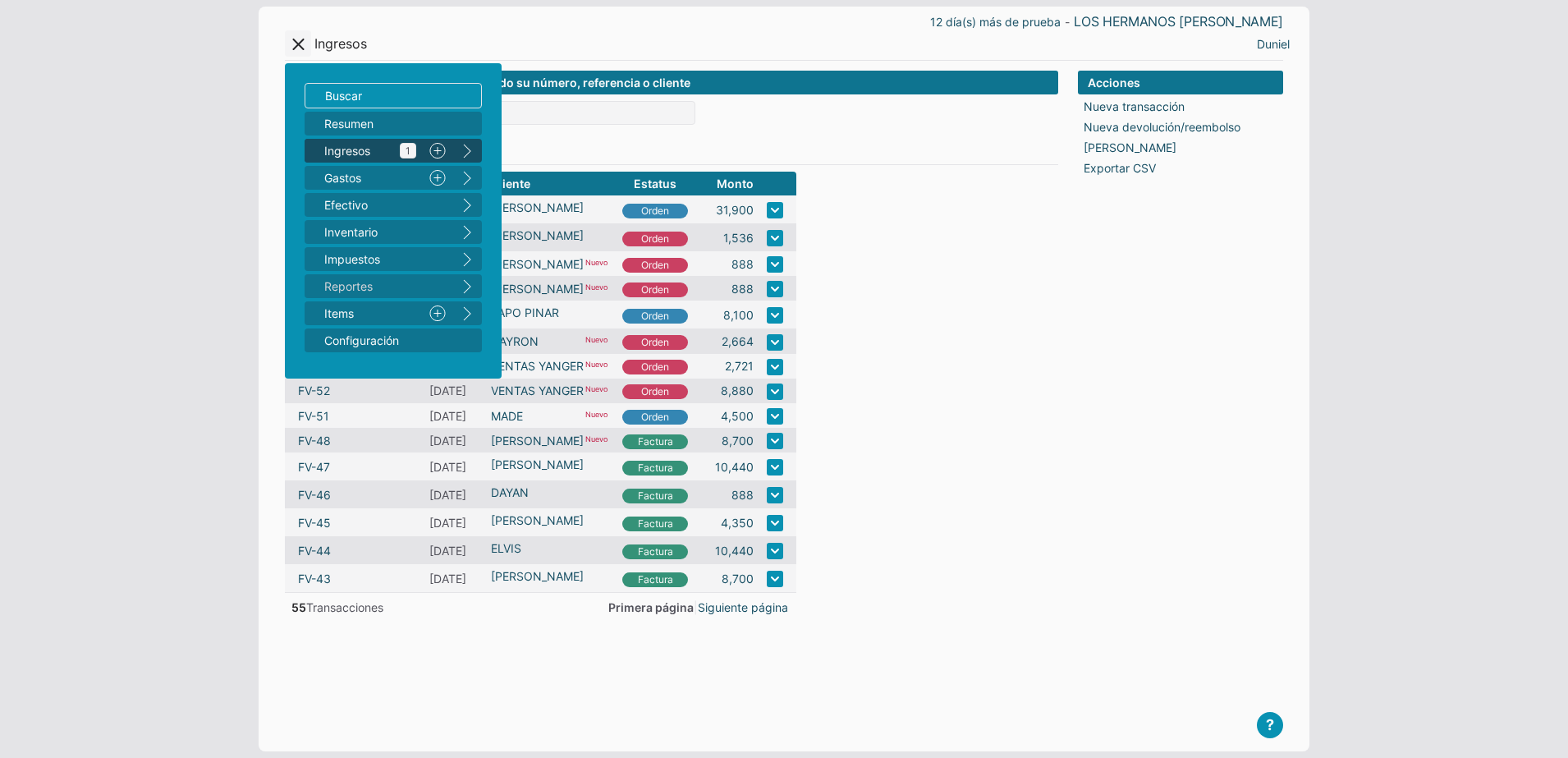
click at [377, 151] on span "Ingresos 1" at bounding box center [369, 151] width 92 height 17
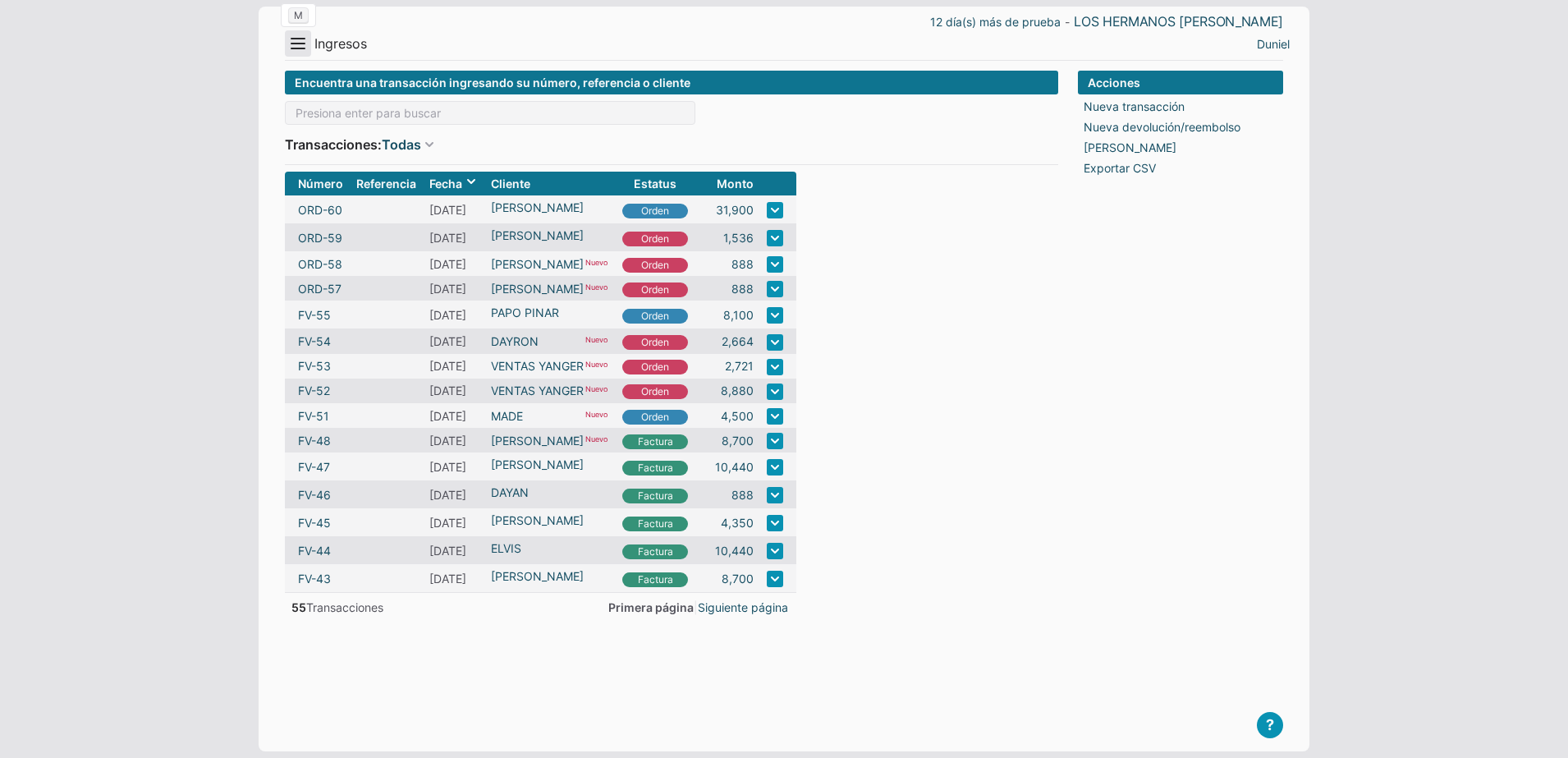
click at [309, 47] on button "Menu" at bounding box center [298, 43] width 26 height 26
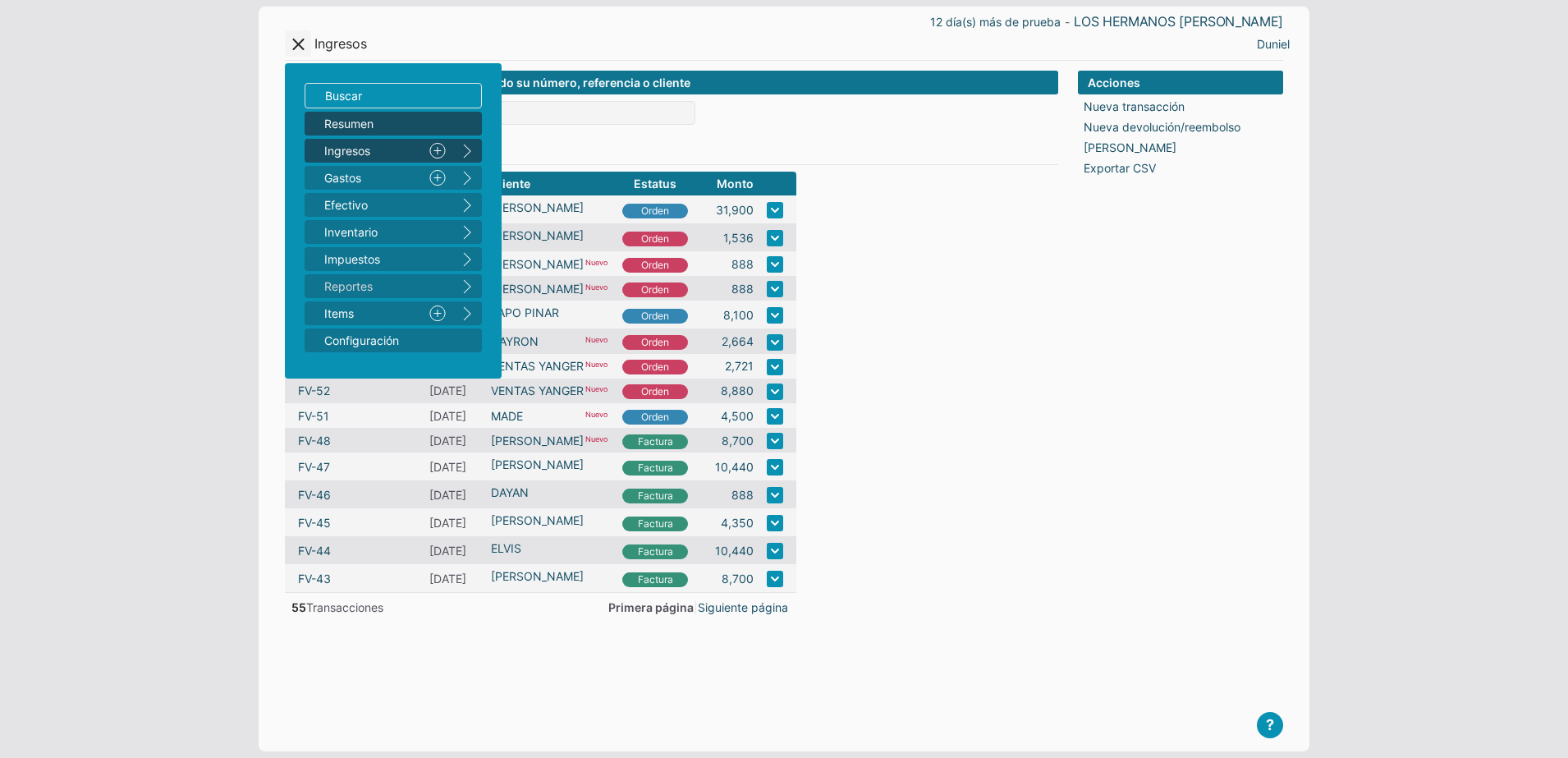
click at [383, 116] on span "Resumen" at bounding box center [384, 124] width 121 height 17
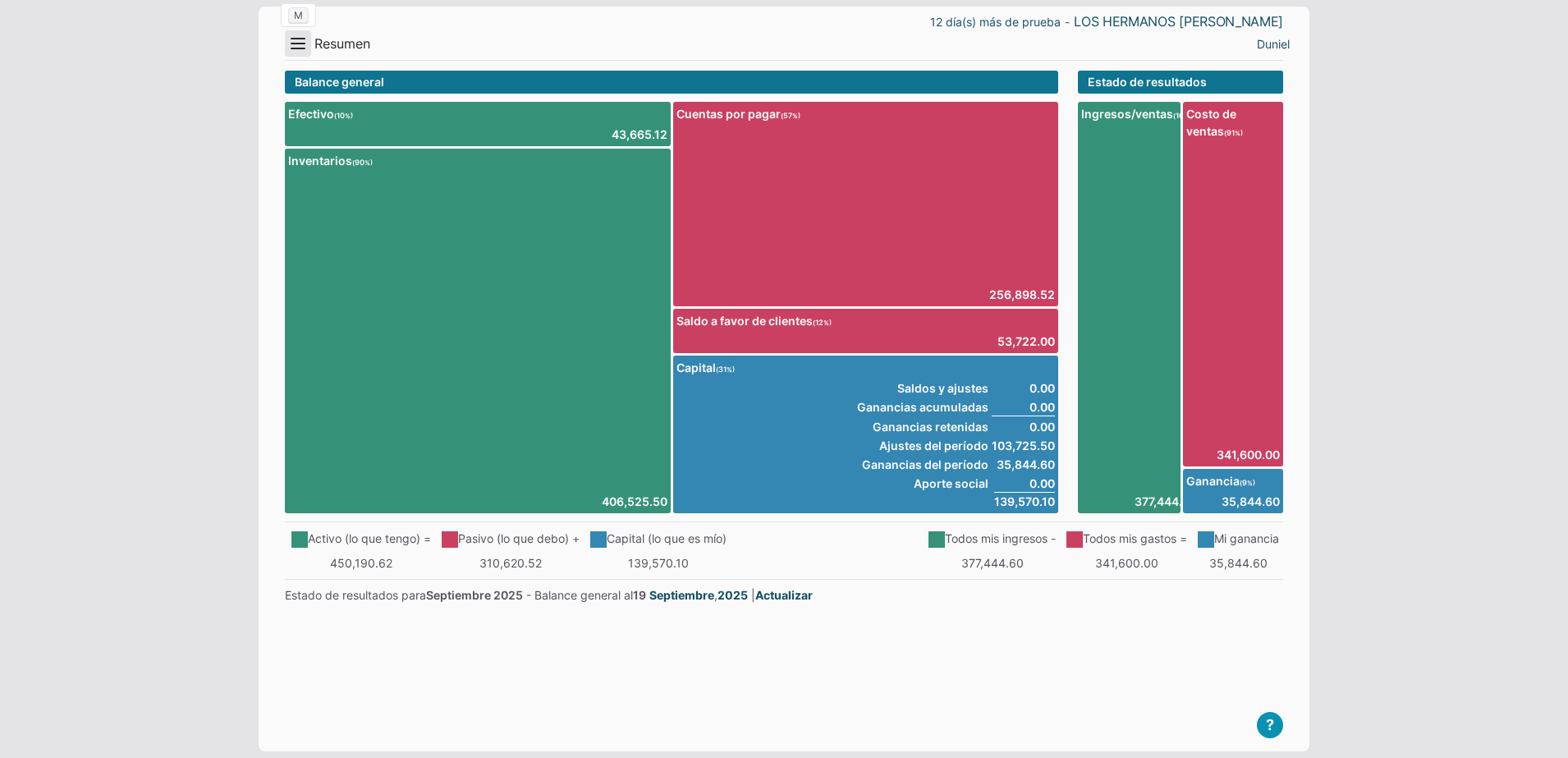
click at [295, 45] on button "Menu" at bounding box center [298, 43] width 26 height 26
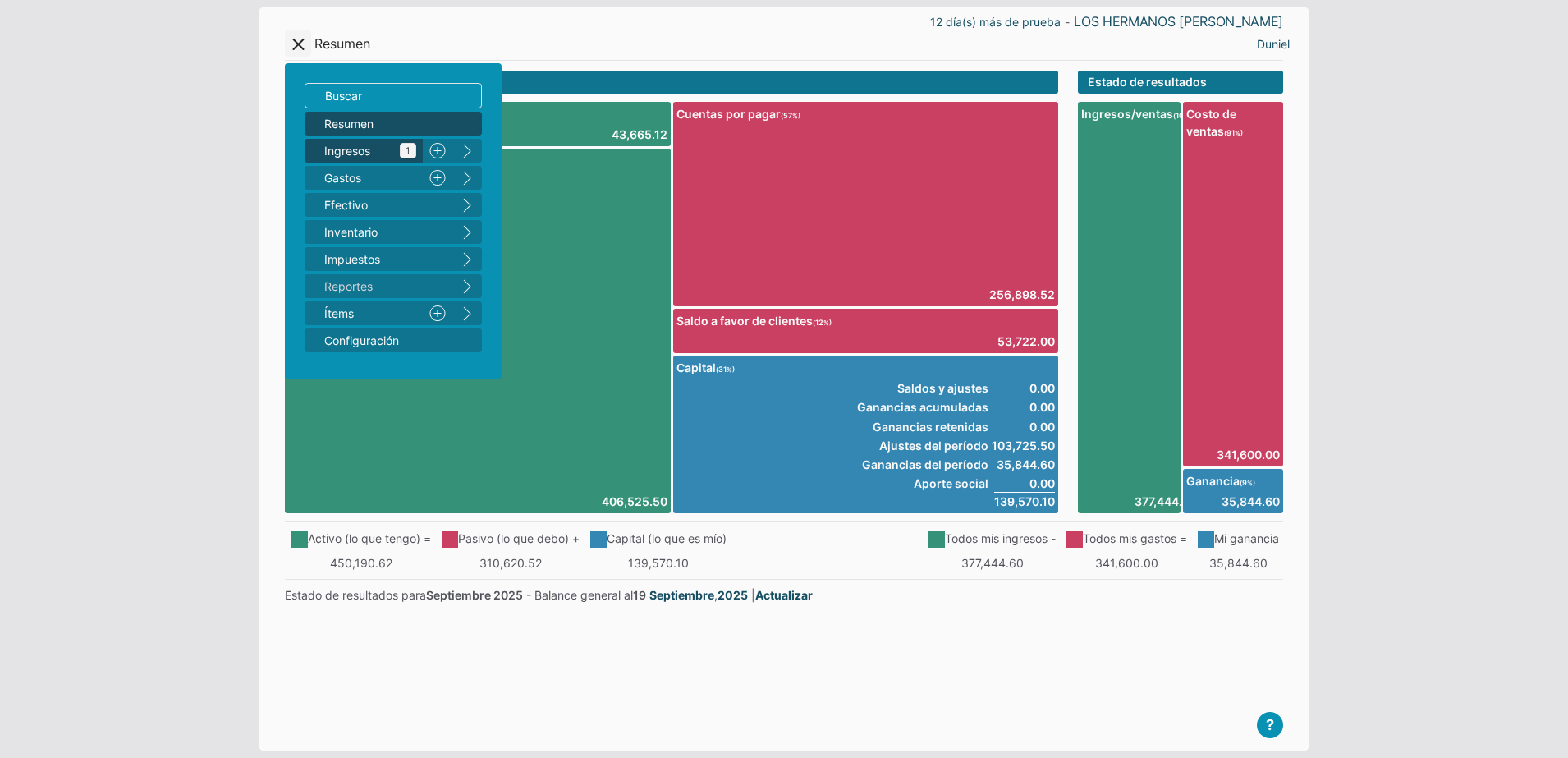
click at [352, 146] on span "Ingresos 1" at bounding box center [369, 151] width 92 height 17
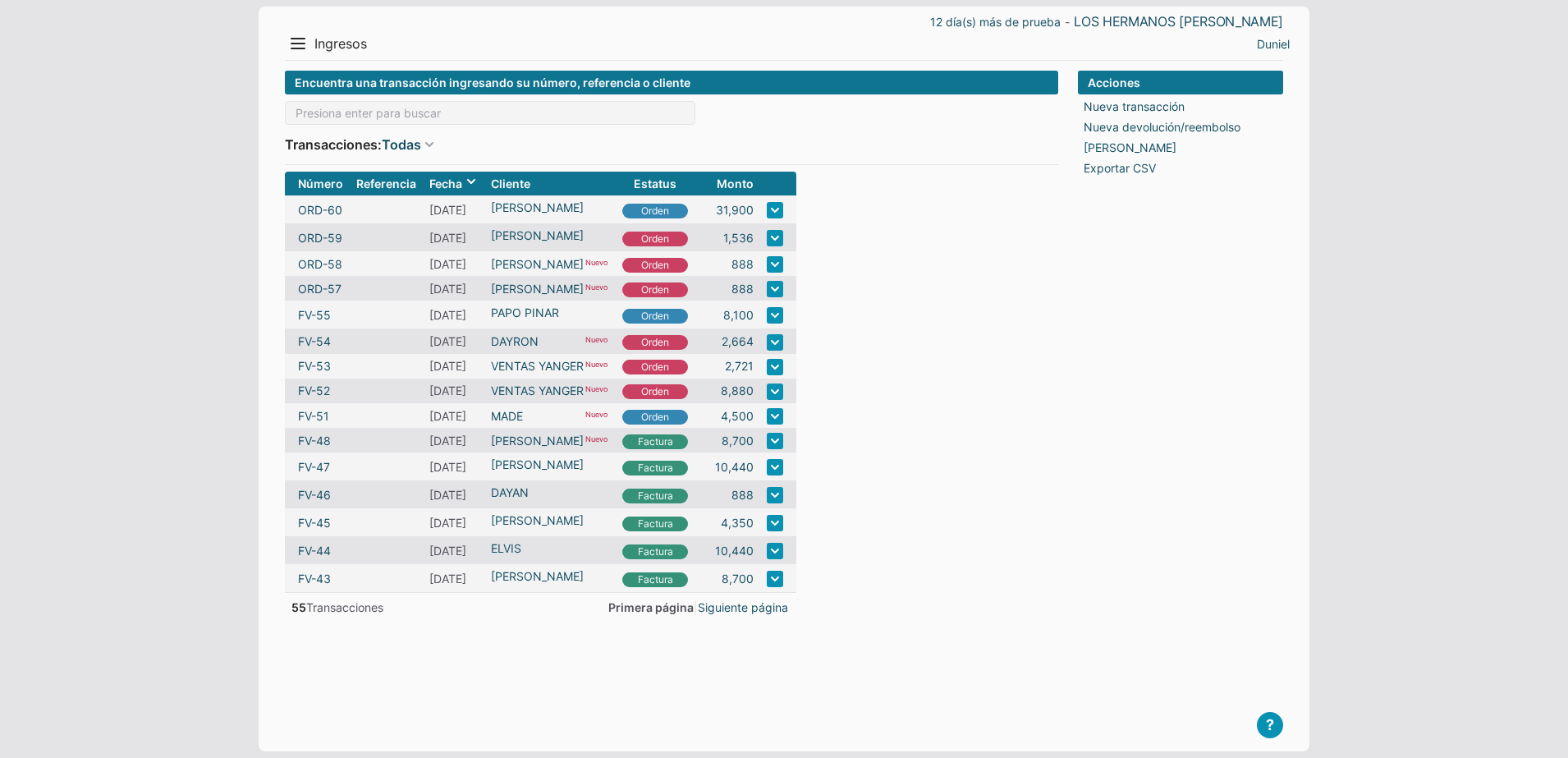
click at [0, 480] on html "12 día(s) más de prueba - LOS HERMANOS [PERSON_NAME] Menu Resumen Ingresos 1 Nu…" at bounding box center [784, 379] width 1568 height 758
click at [1268, 46] on link "Duniel" at bounding box center [1273, 44] width 33 height 17
click at [1244, 98] on li "Salir" at bounding box center [1261, 101] width 74 height 24
